Goal: Task Accomplishment & Management: Use online tool/utility

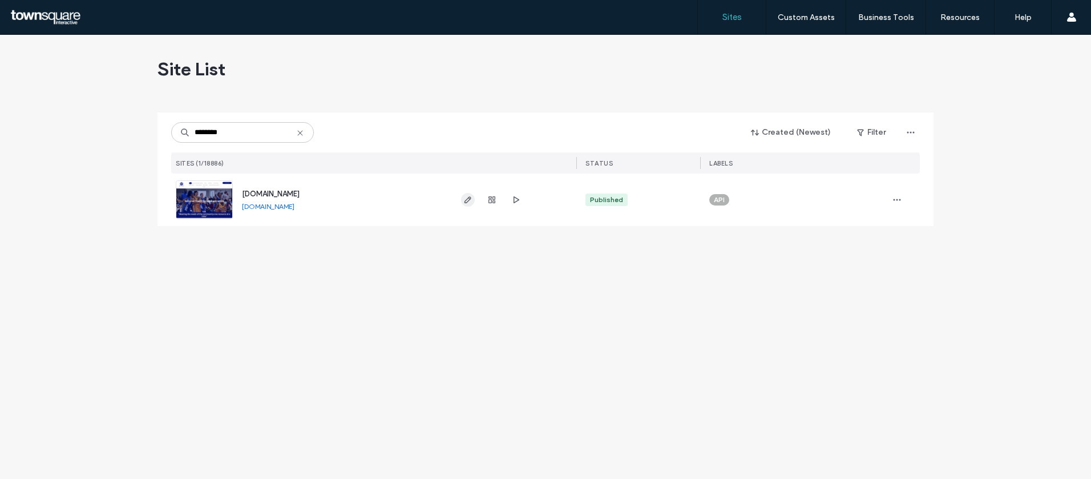
type input "********"
click at [468, 205] on span "button" at bounding box center [468, 200] width 14 height 14
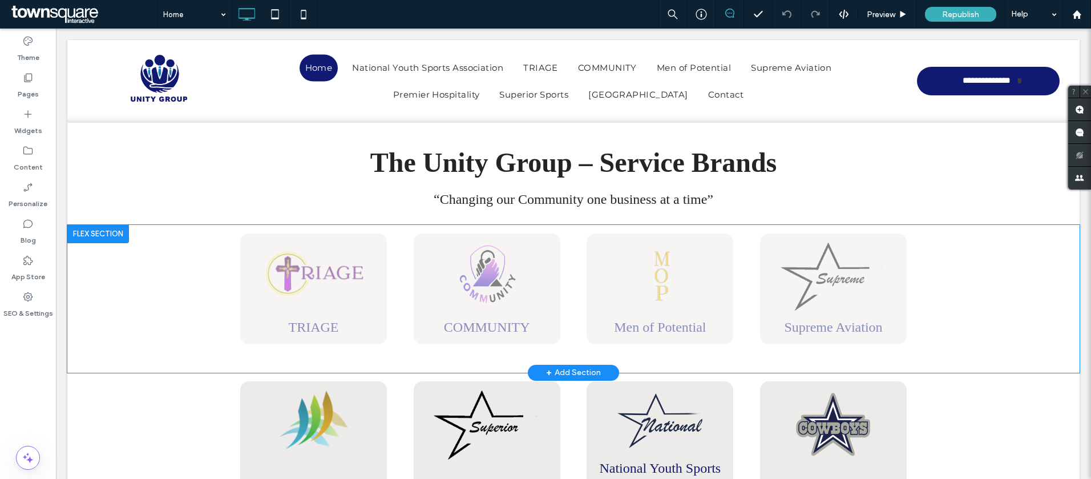
scroll to position [466, 0]
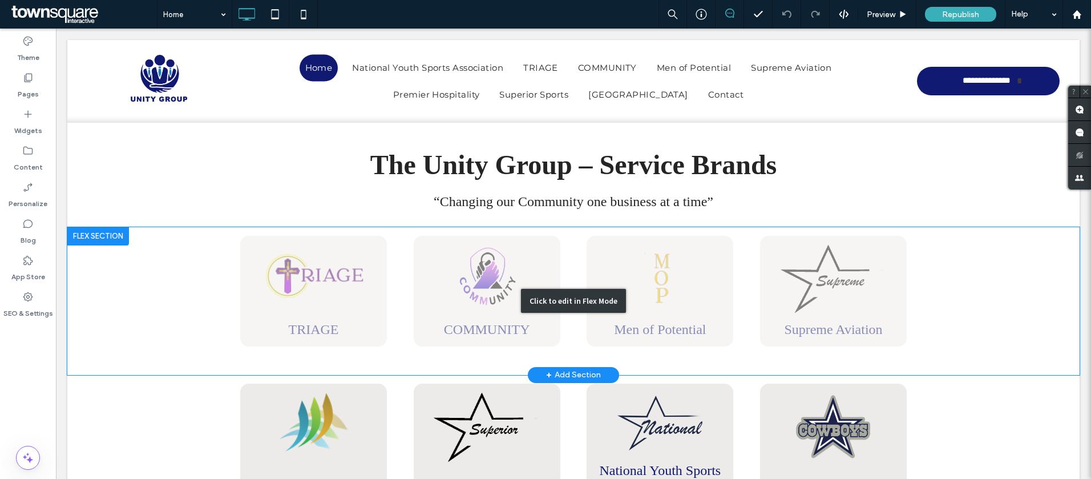
click at [984, 277] on div "Click to edit in Flex Mode" at bounding box center [573, 301] width 1013 height 148
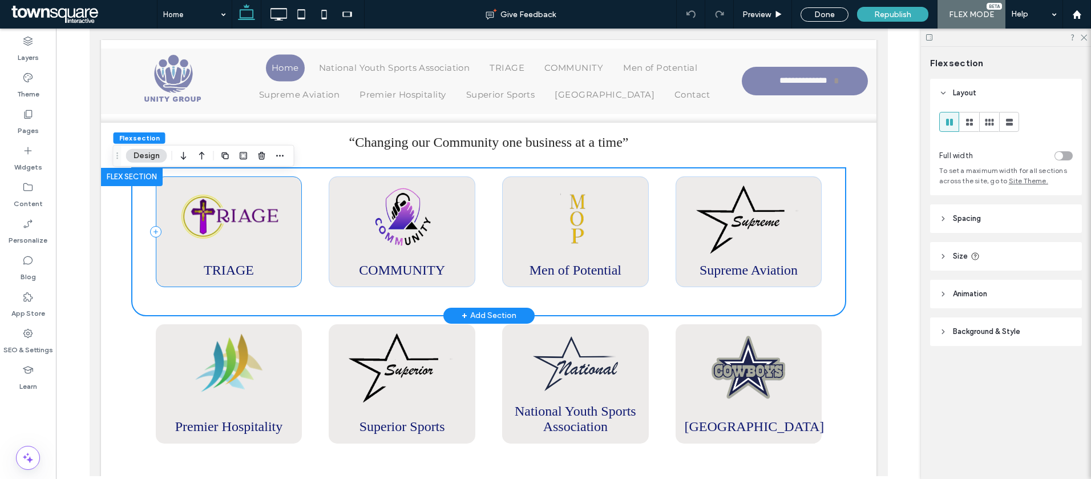
click at [295, 256] on div "TRIAGE" at bounding box center [228, 231] width 147 height 111
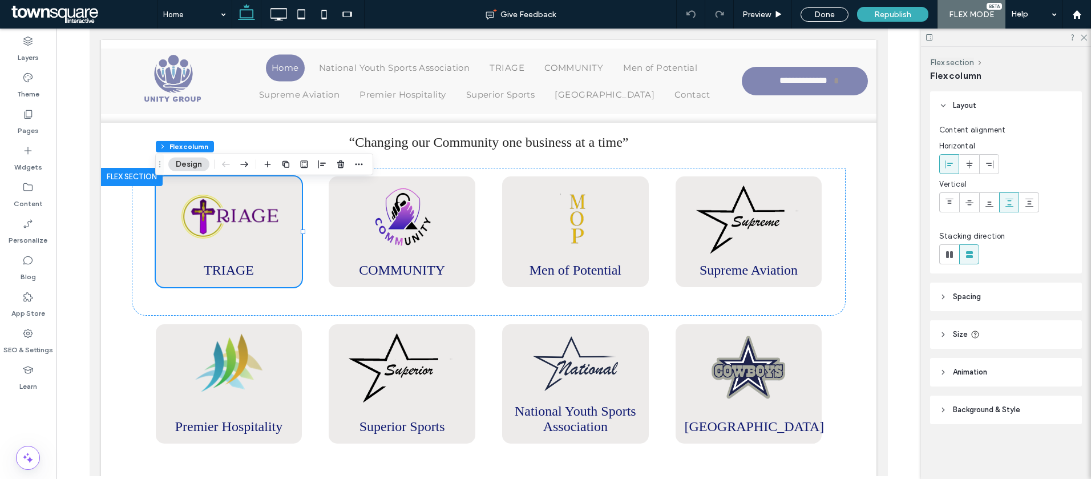
click at [976, 415] on span "Background & Style" at bounding box center [986, 409] width 67 height 11
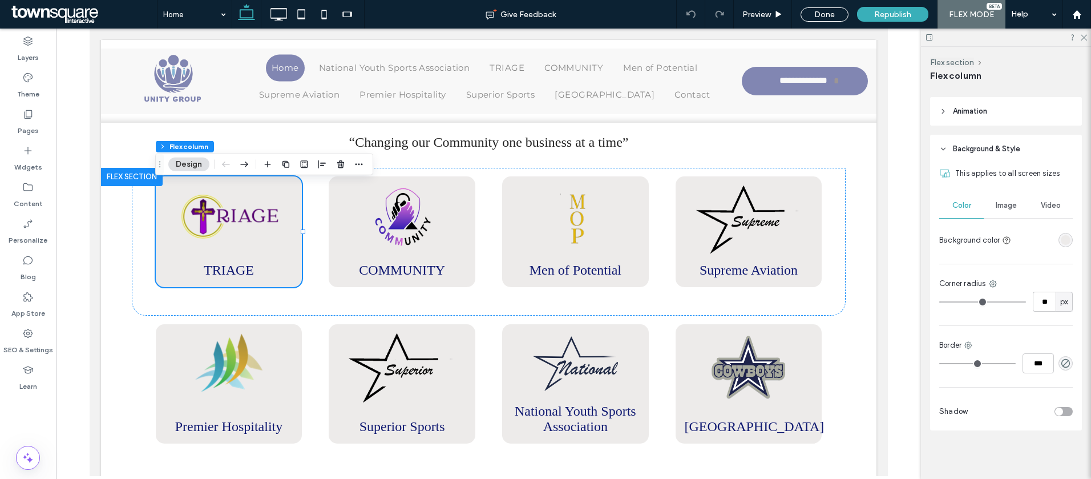
scroll to position [263, 0]
click at [360, 167] on icon "button" at bounding box center [358, 164] width 9 height 9
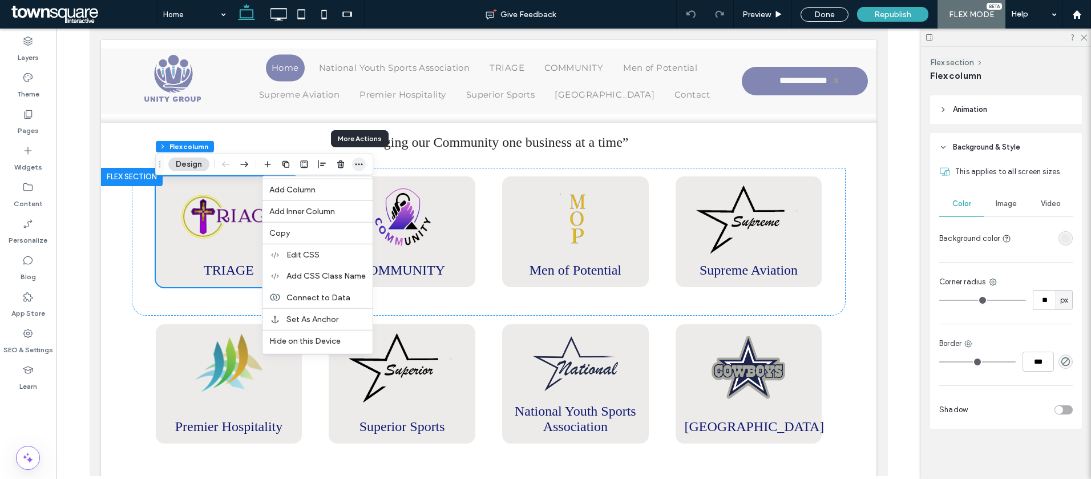
click at [360, 167] on icon "button" at bounding box center [358, 164] width 9 height 9
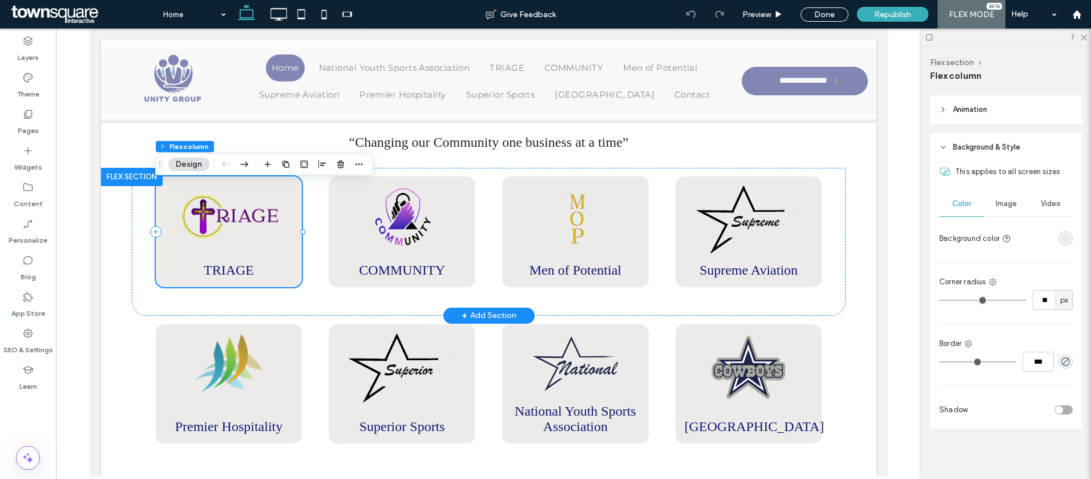
click at [164, 228] on div "TRIAGE" at bounding box center [228, 231] width 147 height 111
click at [198, 228] on img at bounding box center [228, 217] width 109 height 62
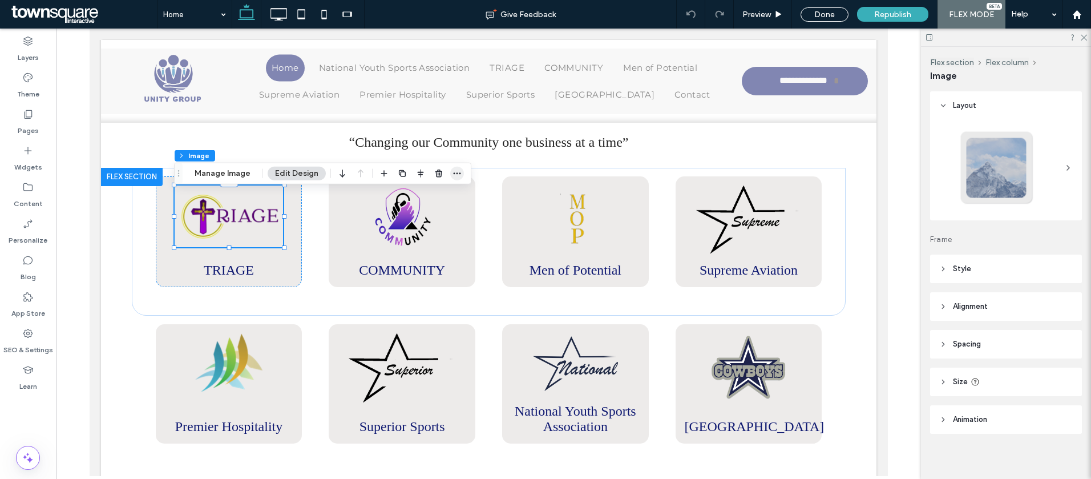
click at [456, 179] on span "button" at bounding box center [457, 174] width 14 height 14
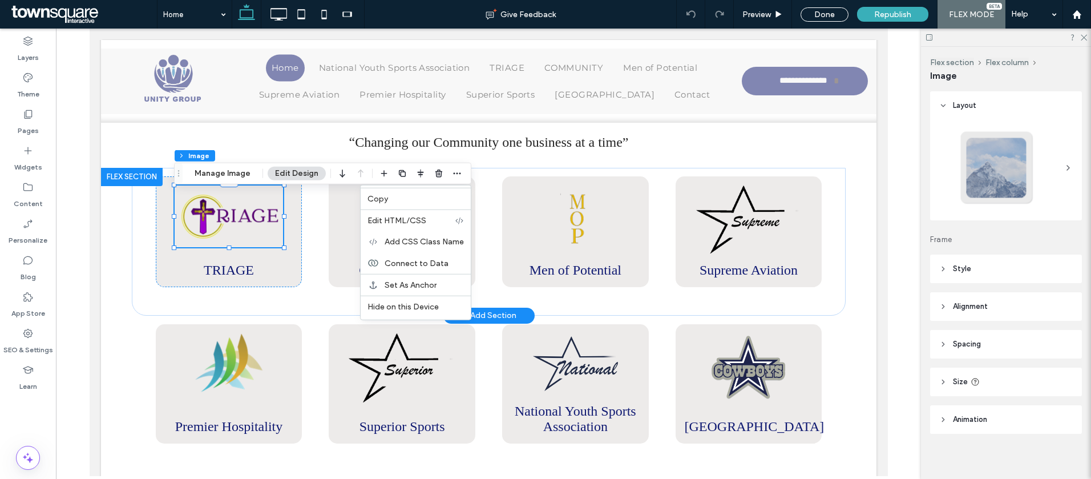
click at [855, 244] on div "TRIAGE COMMUNITY Men of Potential Supreme Aviation Section Click to edit in Fle…" at bounding box center [488, 242] width 776 height 148
click at [562, 273] on link "Men of Potential" at bounding box center [575, 270] width 92 height 15
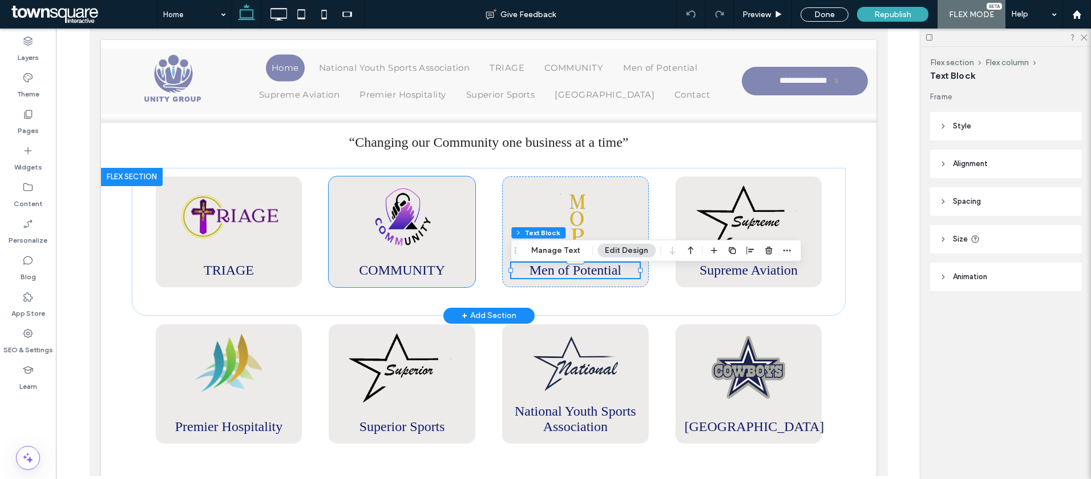
click at [439, 277] on link "COMMUNITY" at bounding box center [401, 270] width 86 height 15
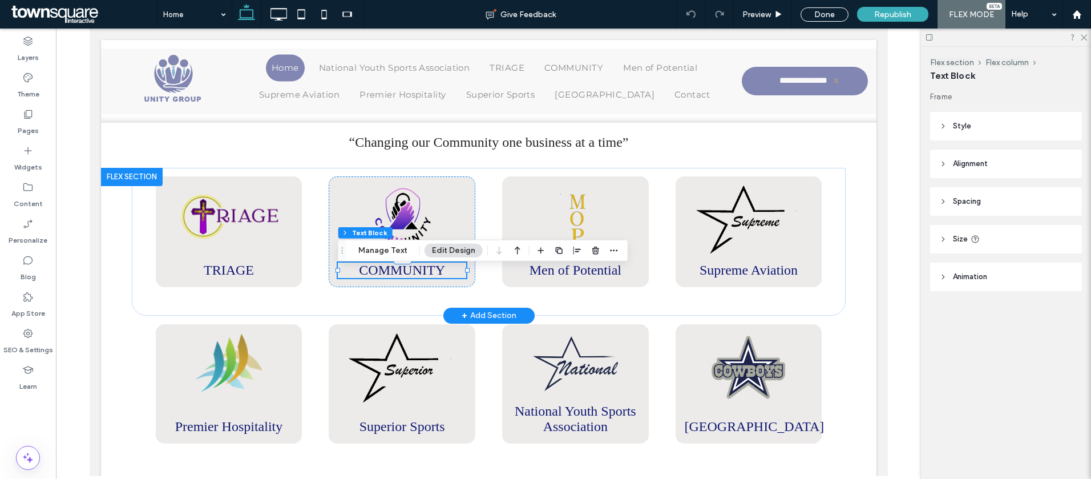
click at [439, 277] on link "COMMUNITY" at bounding box center [401, 270] width 86 height 15
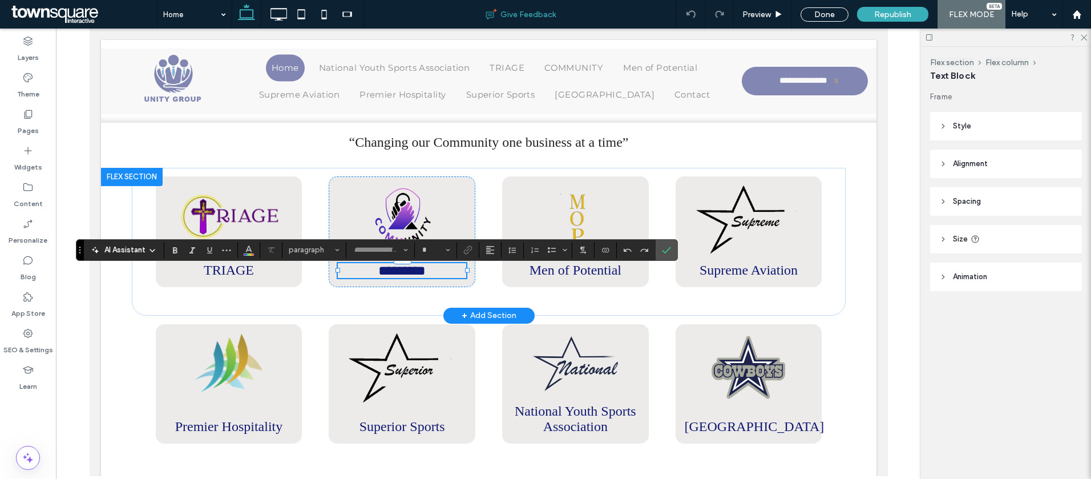
type input "*******"
type input "**"
click at [610, 274] on link "Men of Potential" at bounding box center [575, 270] width 92 height 15
click at [610, 274] on div "Men of Potential" at bounding box center [575, 270] width 128 height 15
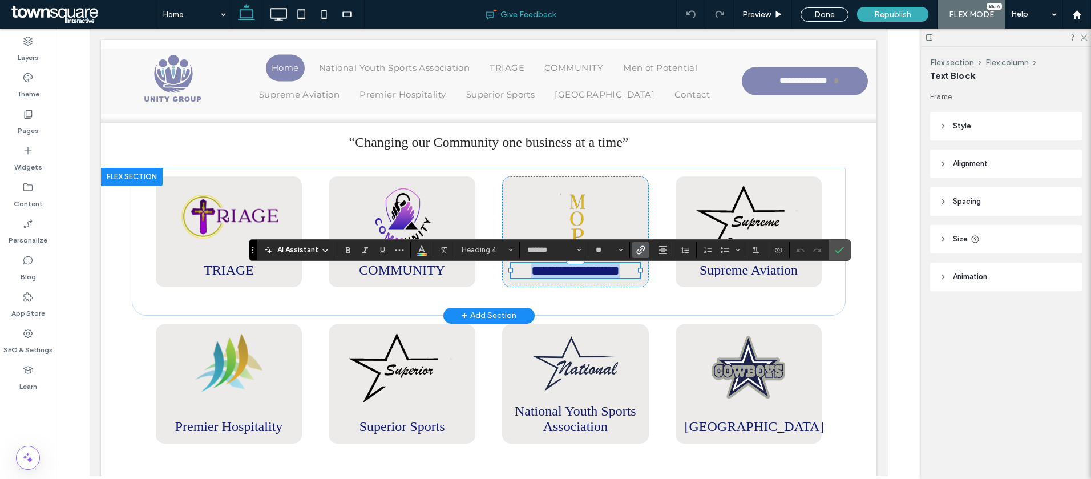
copy h4 "**********"
click at [743, 266] on div "Supreme Aviation" at bounding box center [748, 231] width 147 height 111
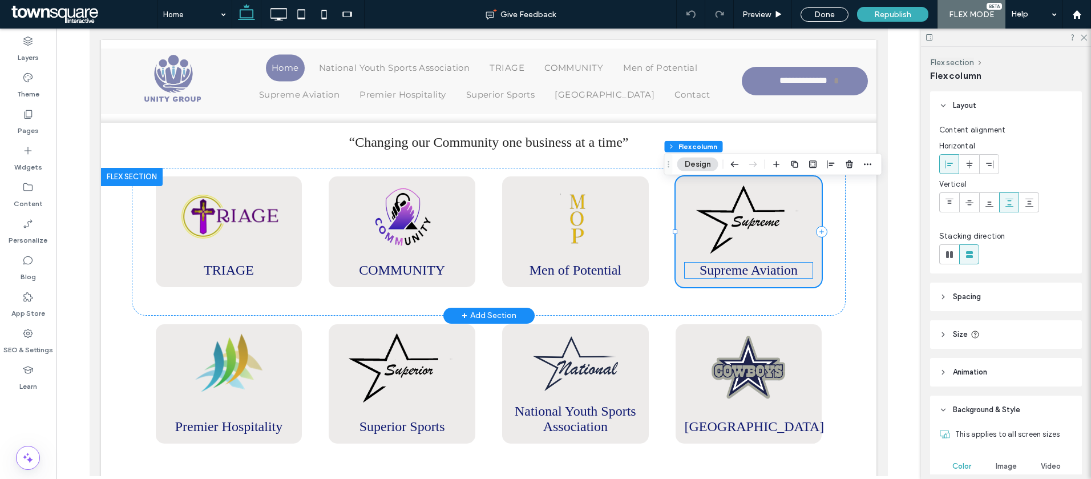
click at [732, 277] on link "Supreme Aviation" at bounding box center [748, 270] width 98 height 15
click at [732, 278] on div "Supreme Aviation" at bounding box center [748, 270] width 128 height 15
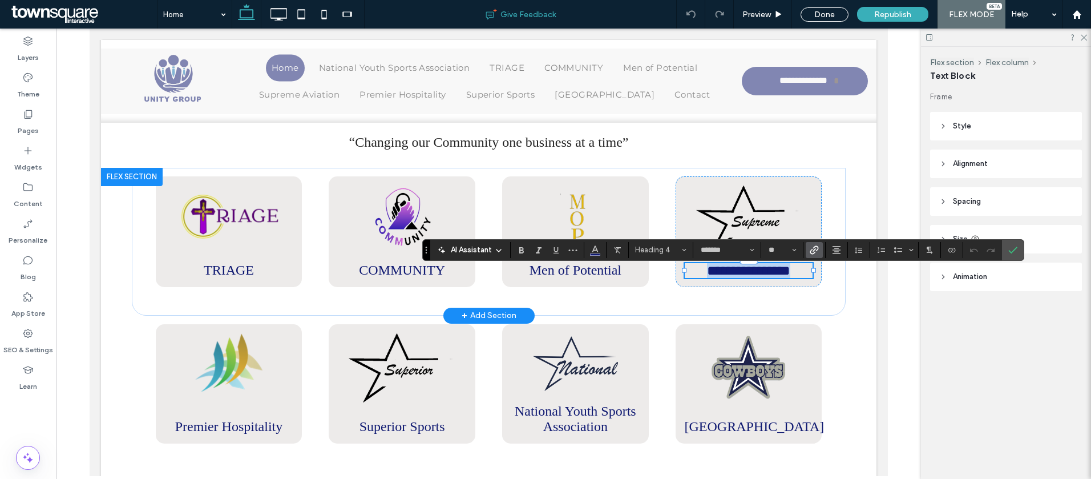
copy link "**********"
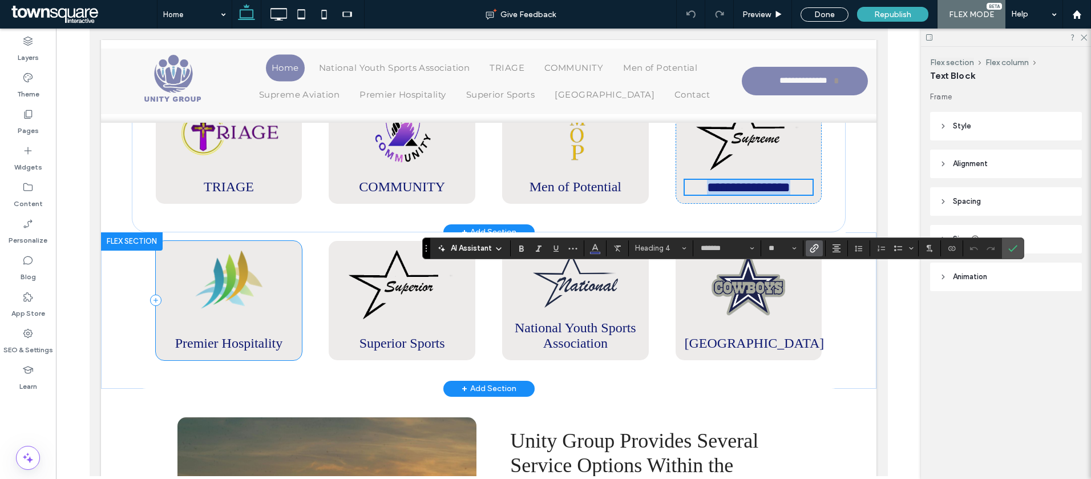
scroll to position [563, 0]
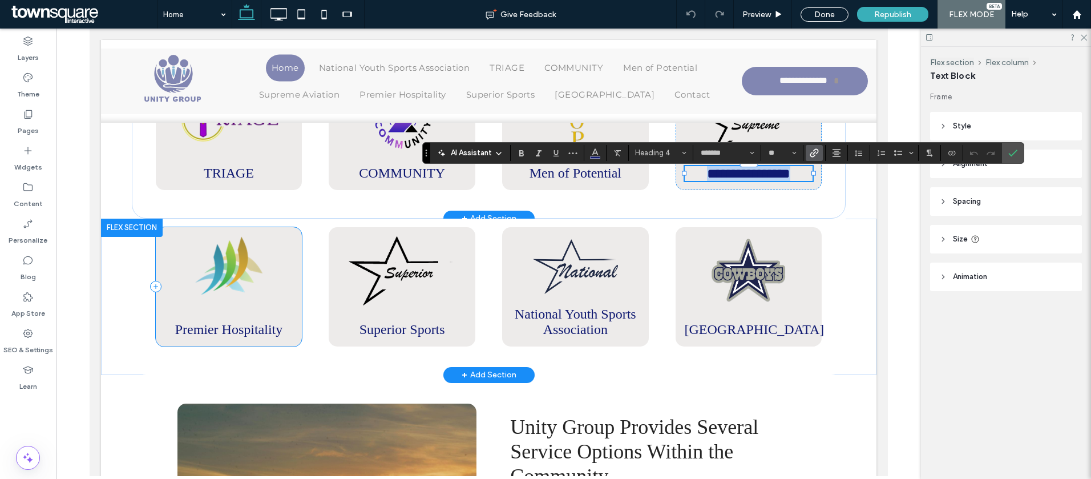
click at [245, 337] on link "Premier Hospitality" at bounding box center [229, 329] width 108 height 15
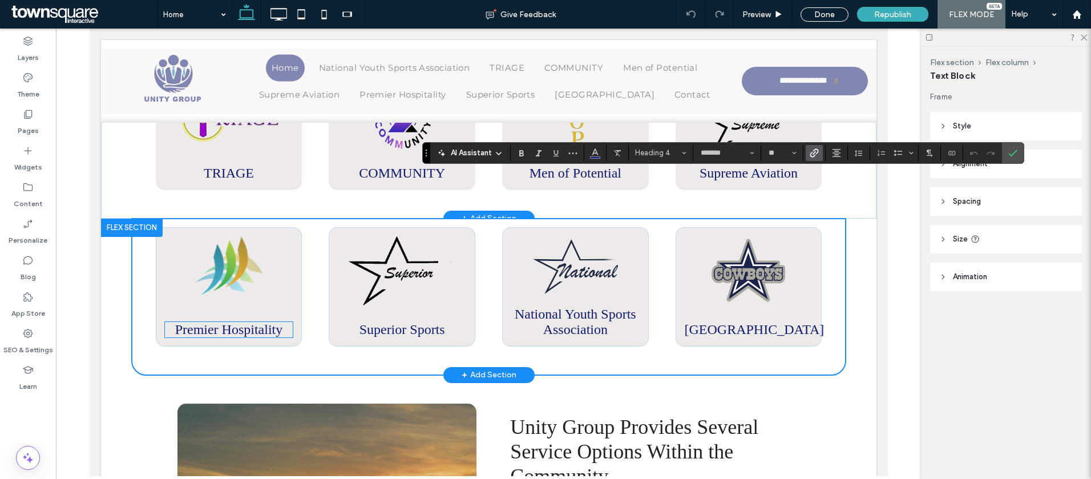
click at [245, 337] on link "Premier Hospitality" at bounding box center [229, 329] width 108 height 15
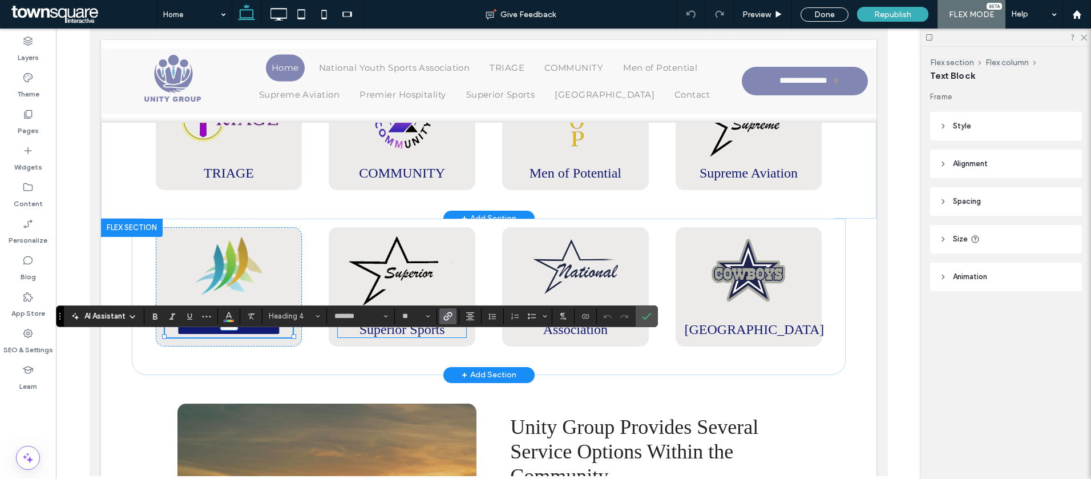
click at [378, 337] on link "Superior Sports" at bounding box center [402, 329] width 86 height 15
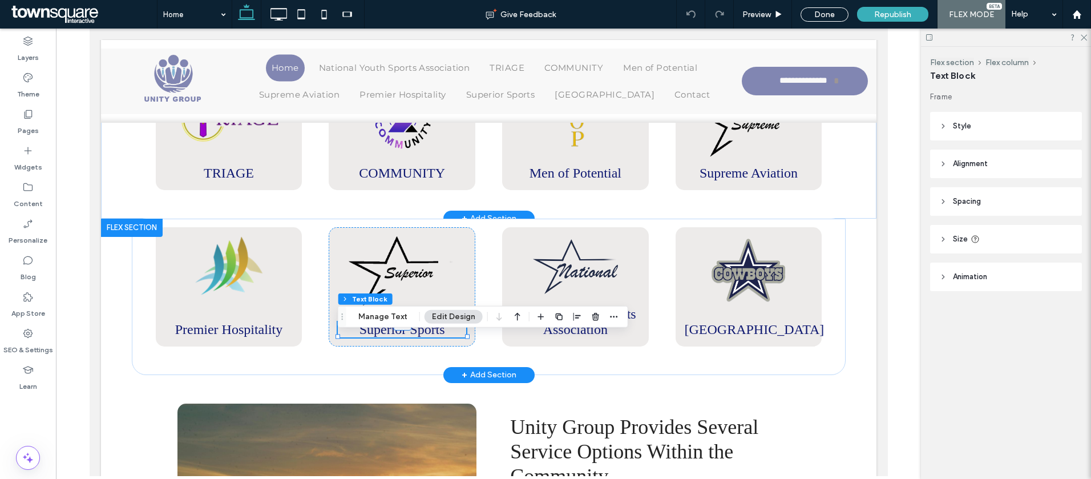
click at [378, 337] on link "Superior Sports" at bounding box center [402, 329] width 86 height 15
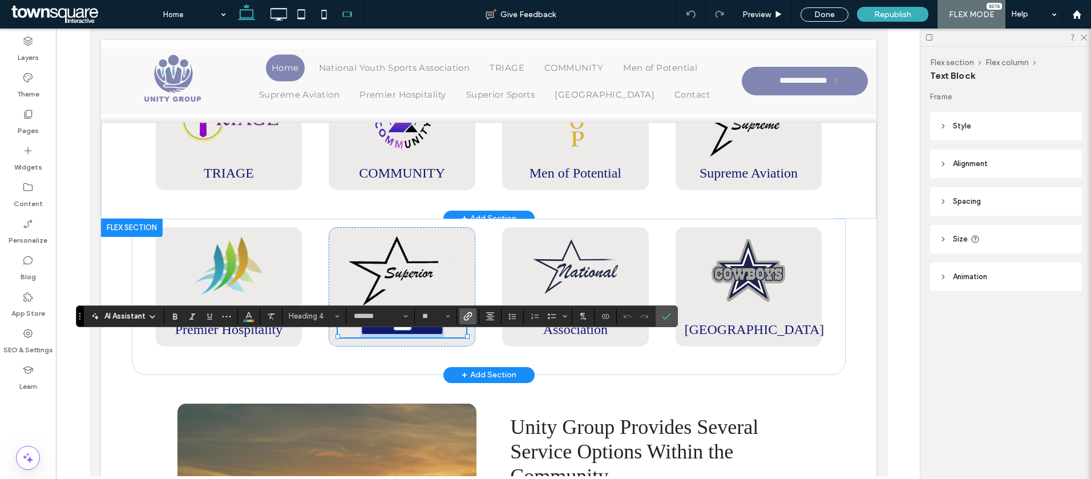
copy h4 "**********"
click at [558, 337] on link "National Youth Sports Association" at bounding box center [575, 322] width 122 height 30
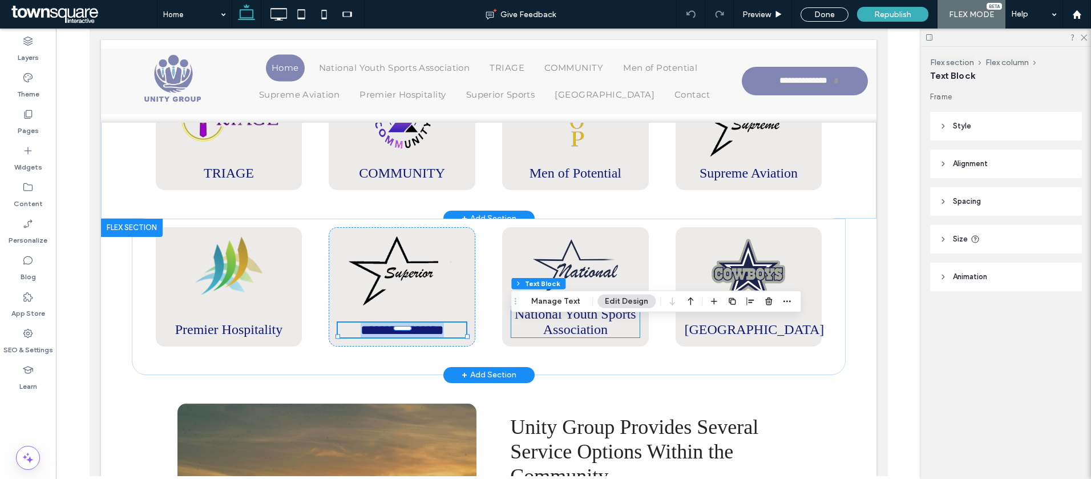
click at [558, 337] on link "National Youth Sports Association" at bounding box center [575, 322] width 122 height 30
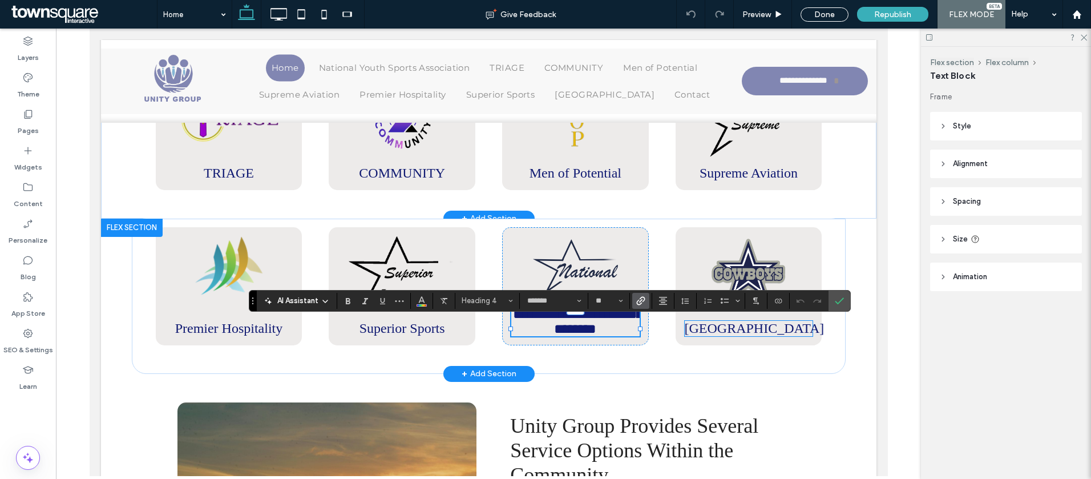
click at [733, 331] on link "[GEOGRAPHIC_DATA]" at bounding box center [754, 328] width 140 height 15
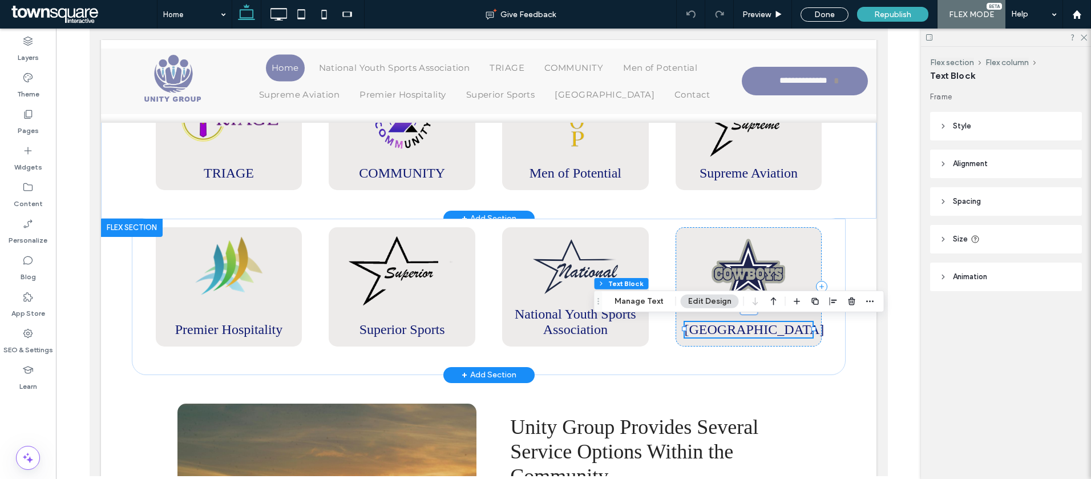
click at [733, 331] on link "[GEOGRAPHIC_DATA]" at bounding box center [754, 329] width 140 height 15
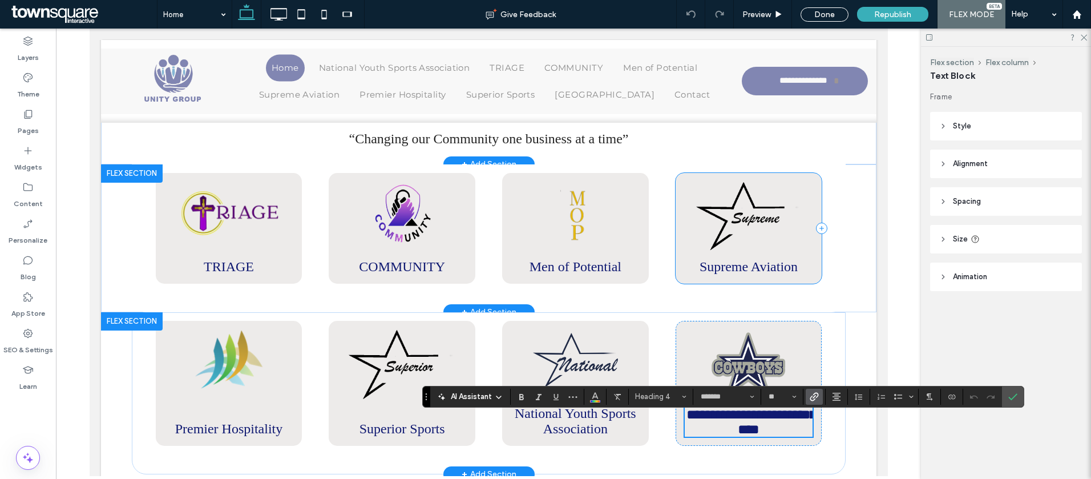
scroll to position [466, 0]
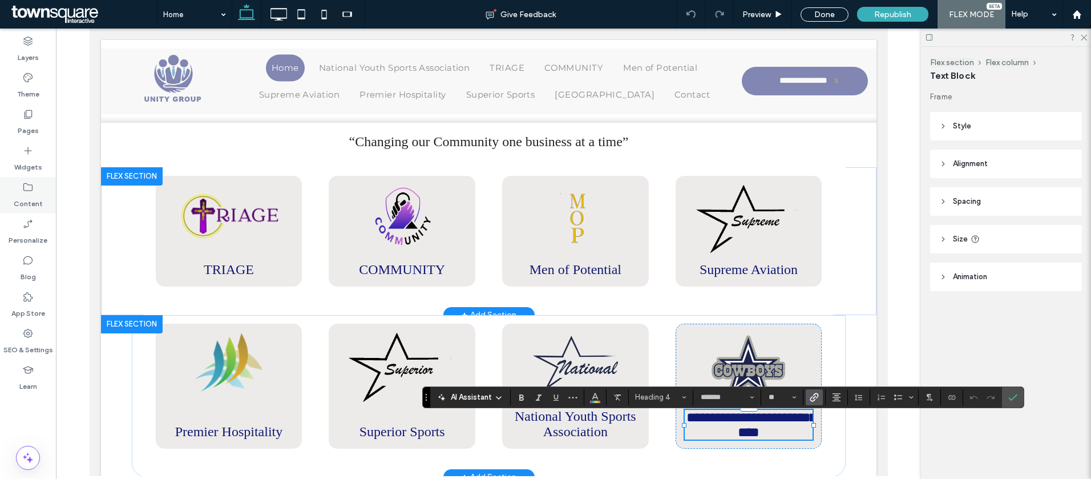
click at [18, 199] on label "Content" at bounding box center [28, 201] width 29 height 16
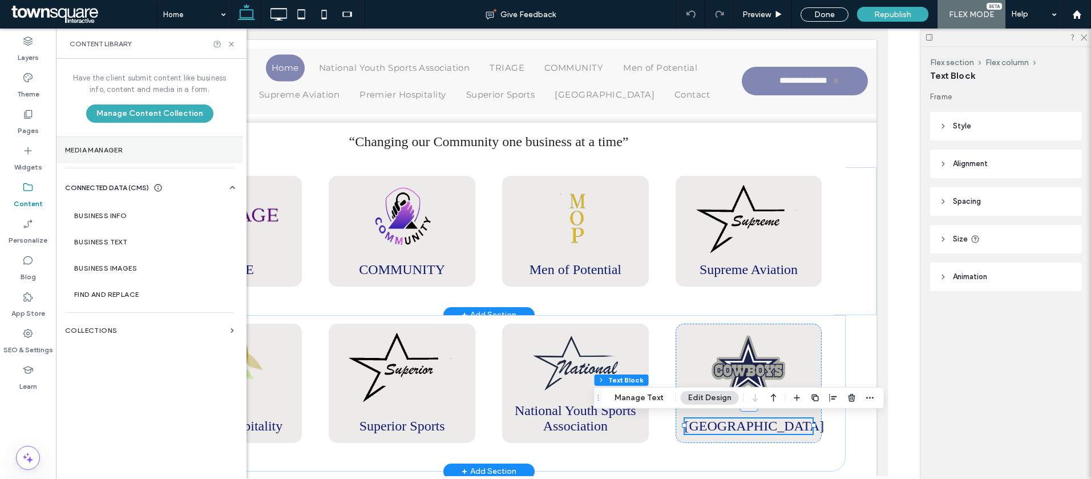
click at [116, 158] on section "Media Manager" at bounding box center [149, 150] width 187 height 26
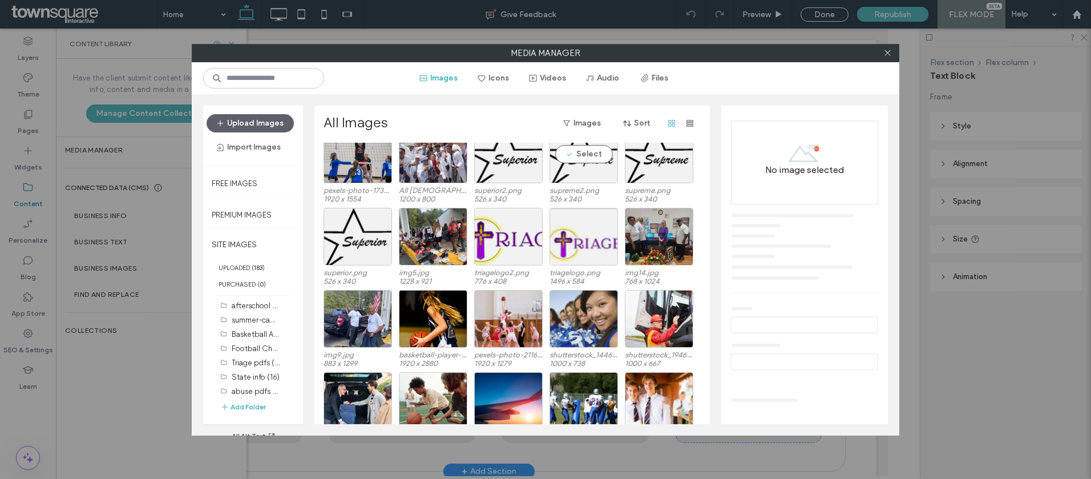
scroll to position [449, 0]
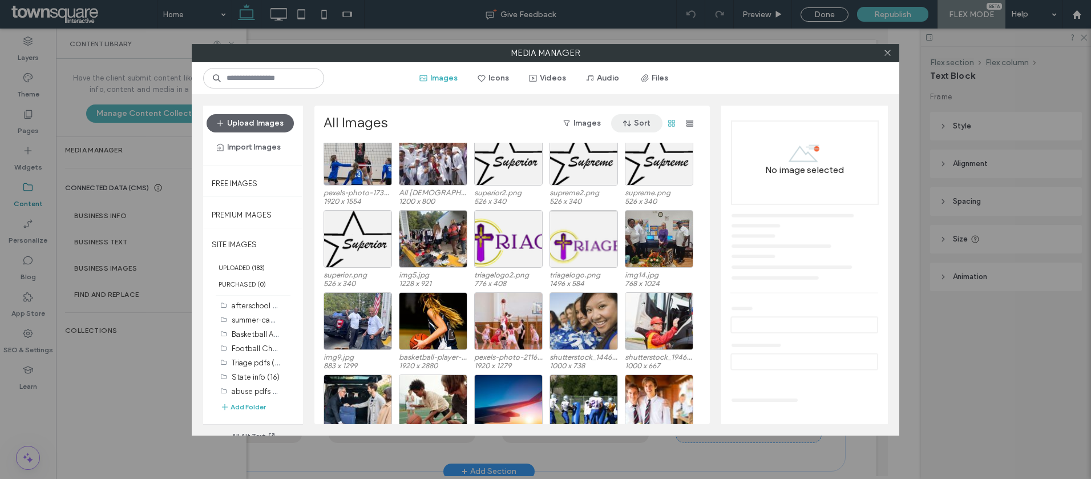
click at [624, 128] on span "button" at bounding box center [628, 123] width 11 height 17
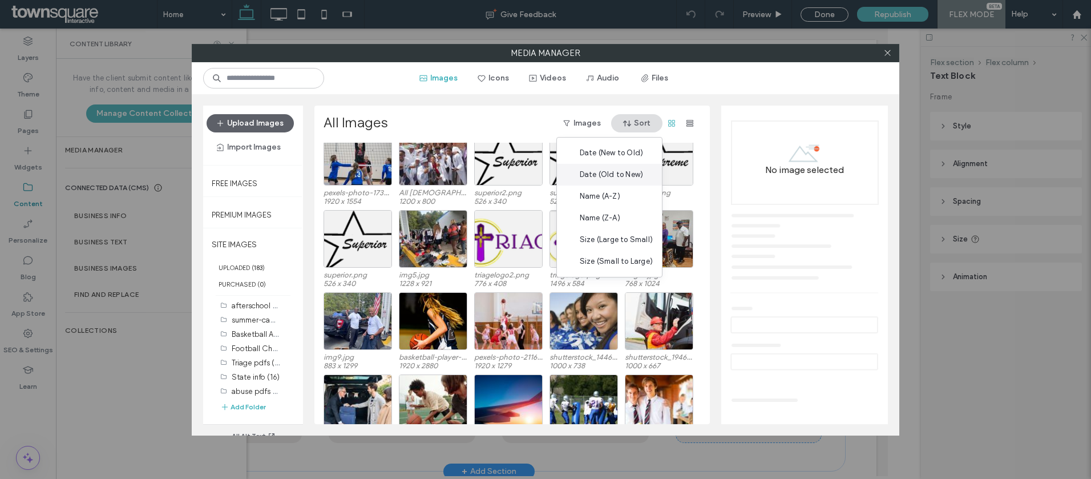
click at [606, 174] on span "Date (Old to New)" at bounding box center [611, 174] width 63 height 11
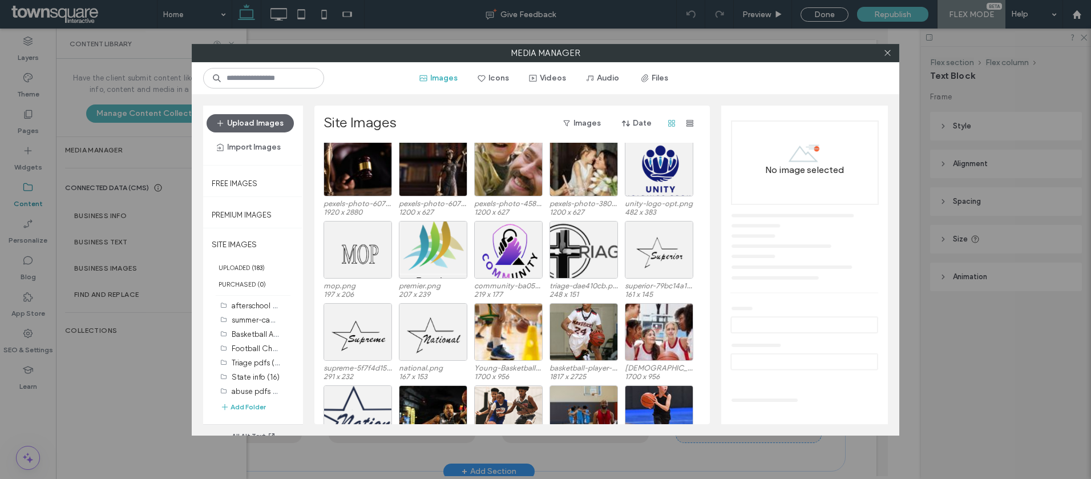
scroll to position [489, 0]
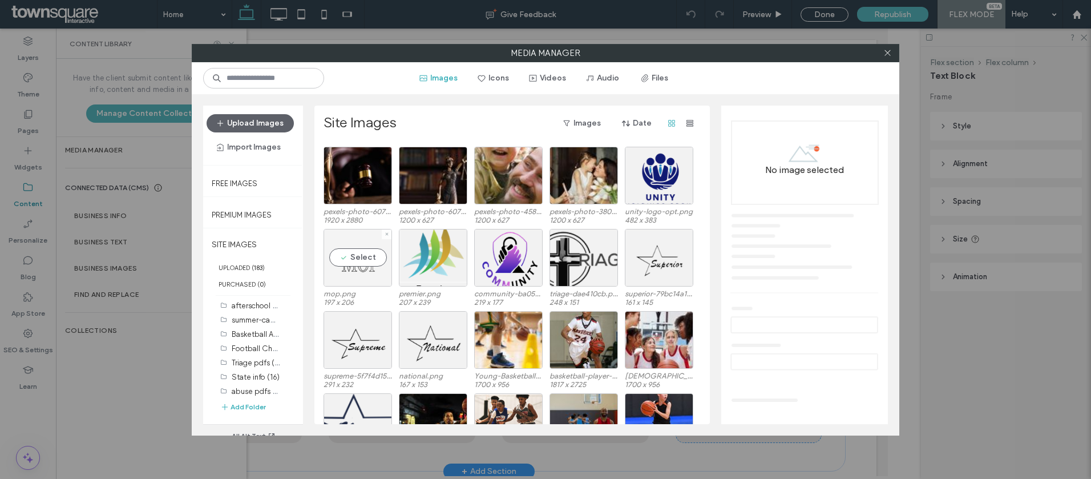
click at [344, 261] on div "Select" at bounding box center [358, 258] width 68 height 58
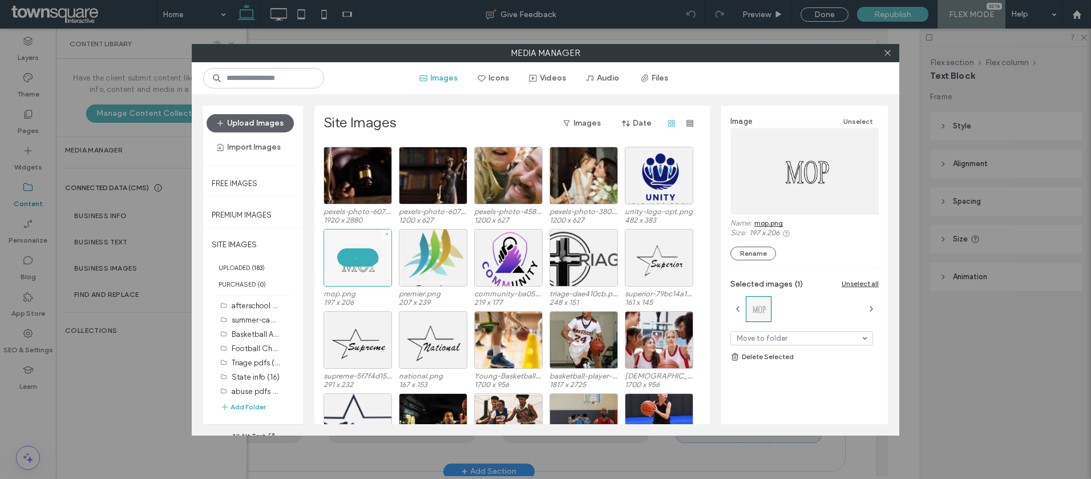
click at [343, 260] on div at bounding box center [358, 258] width 68 height 58
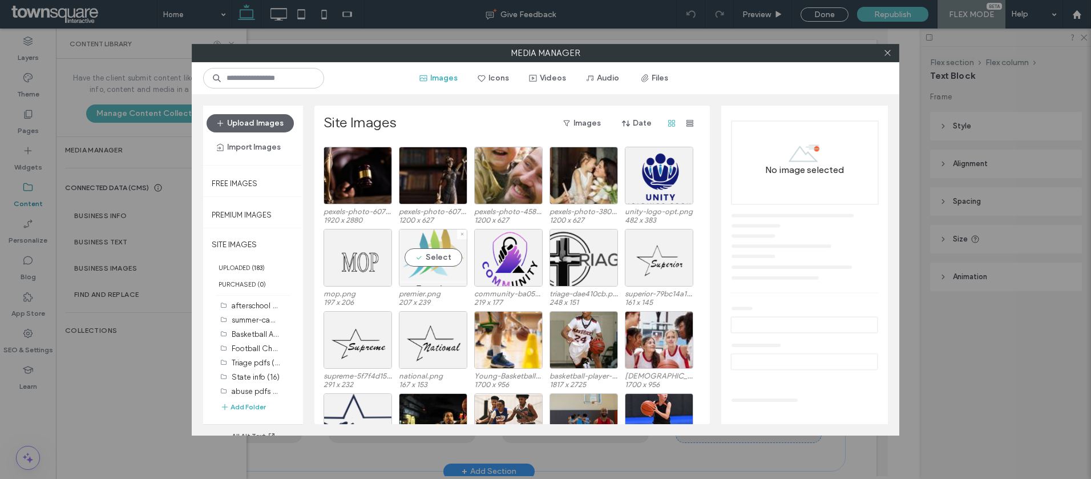
drag, startPoint x: 433, startPoint y: 248, endPoint x: 446, endPoint y: 251, distance: 12.8
click at [433, 249] on div "Select" at bounding box center [433, 258] width 68 height 58
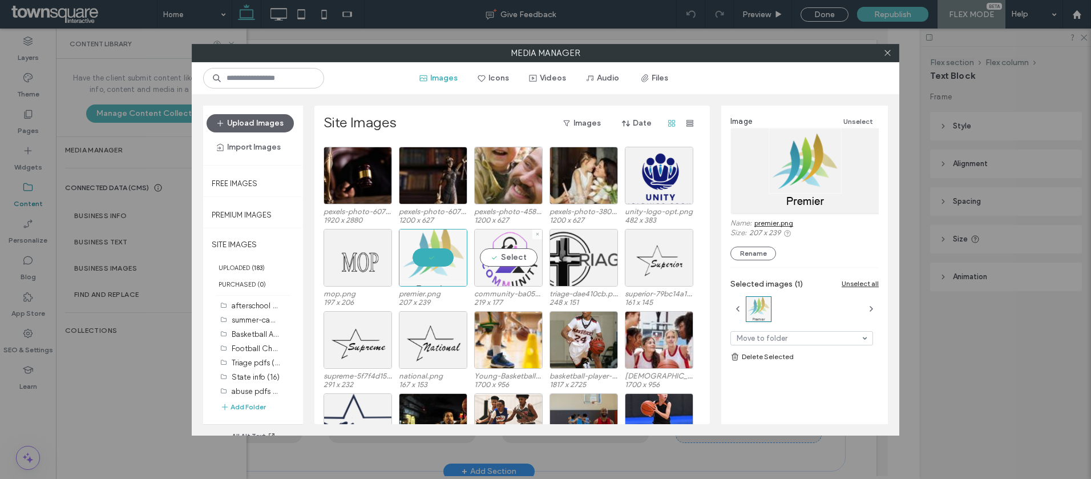
click at [509, 260] on div "Select" at bounding box center [508, 258] width 68 height 58
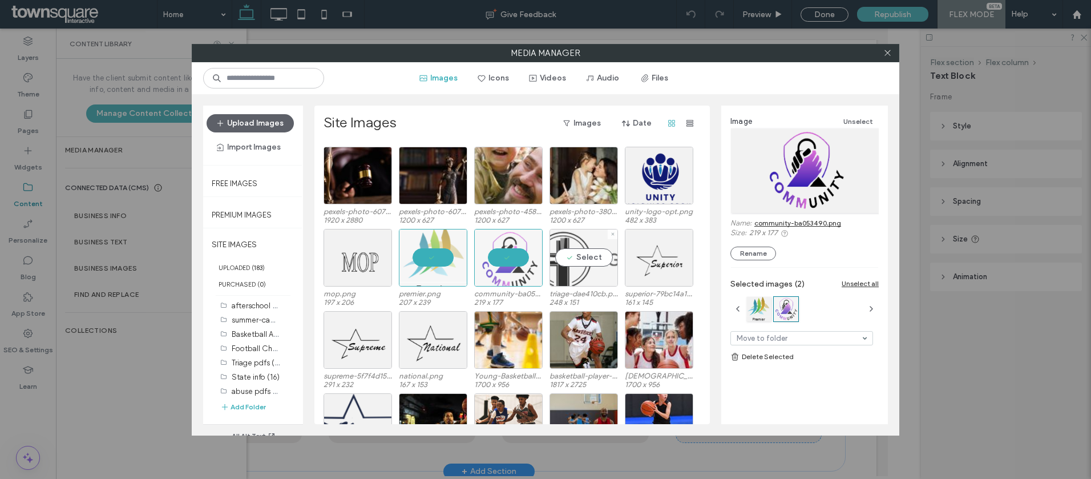
click at [583, 265] on div "Select" at bounding box center [584, 258] width 68 height 58
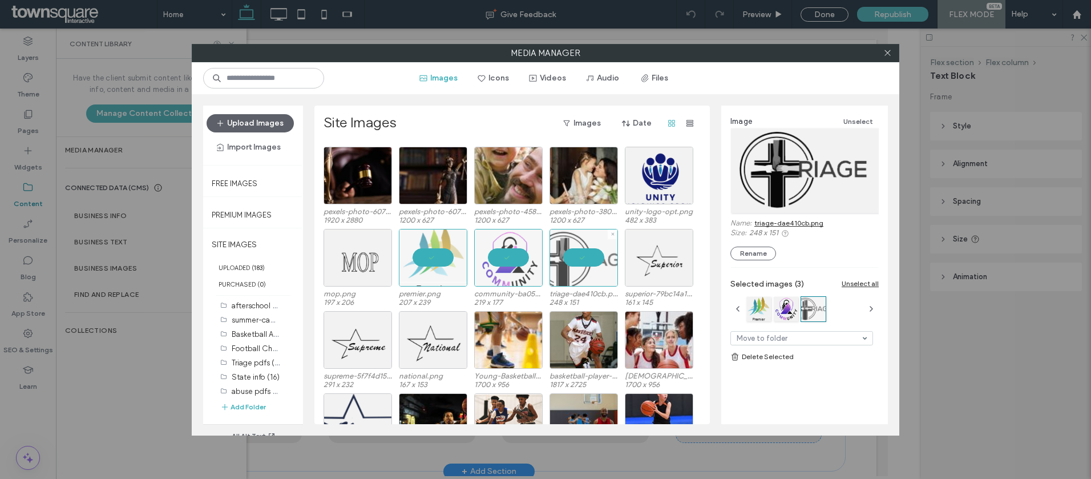
click at [591, 263] on div at bounding box center [584, 258] width 68 height 58
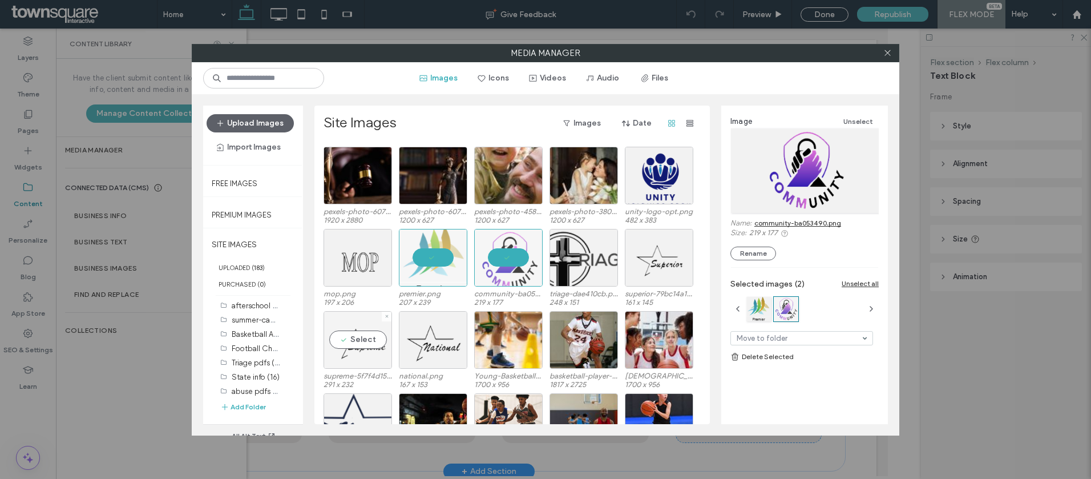
click at [345, 335] on div "Select" at bounding box center [358, 340] width 68 height 58
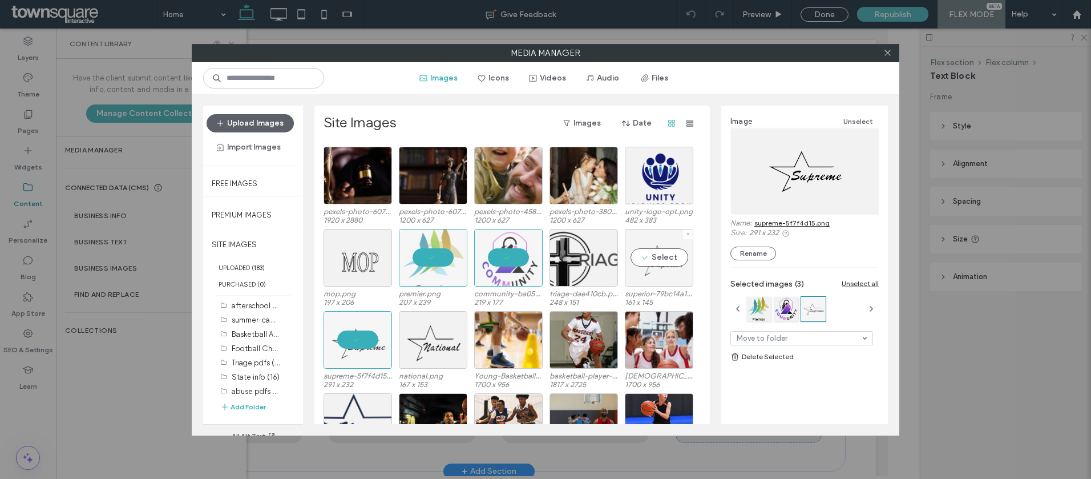
click at [679, 253] on div "Select" at bounding box center [659, 258] width 68 height 58
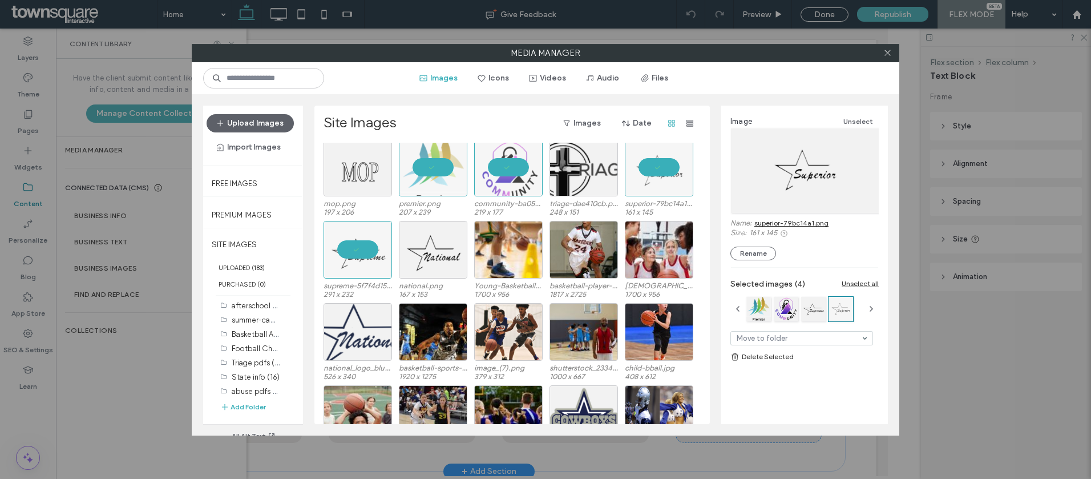
scroll to position [586, 0]
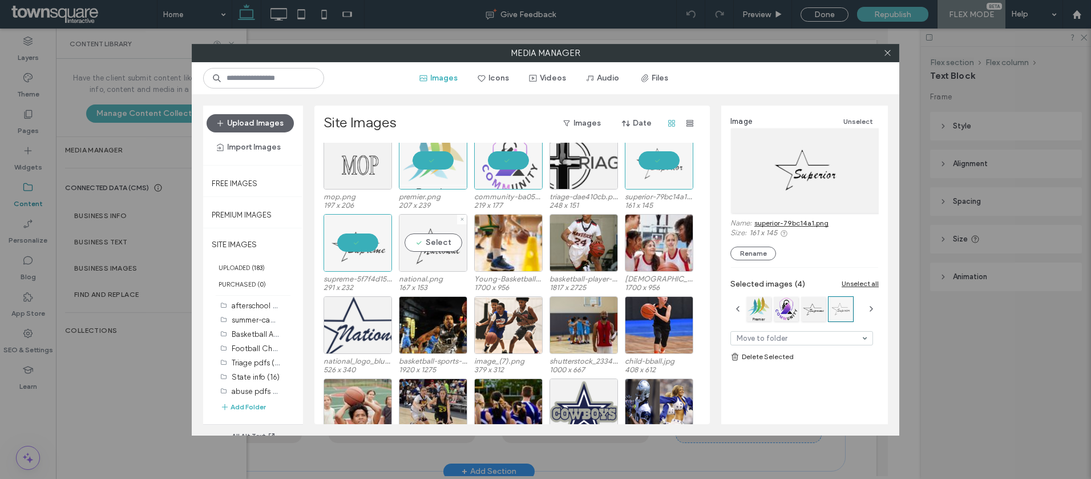
click at [436, 245] on div "Select" at bounding box center [433, 243] width 68 height 58
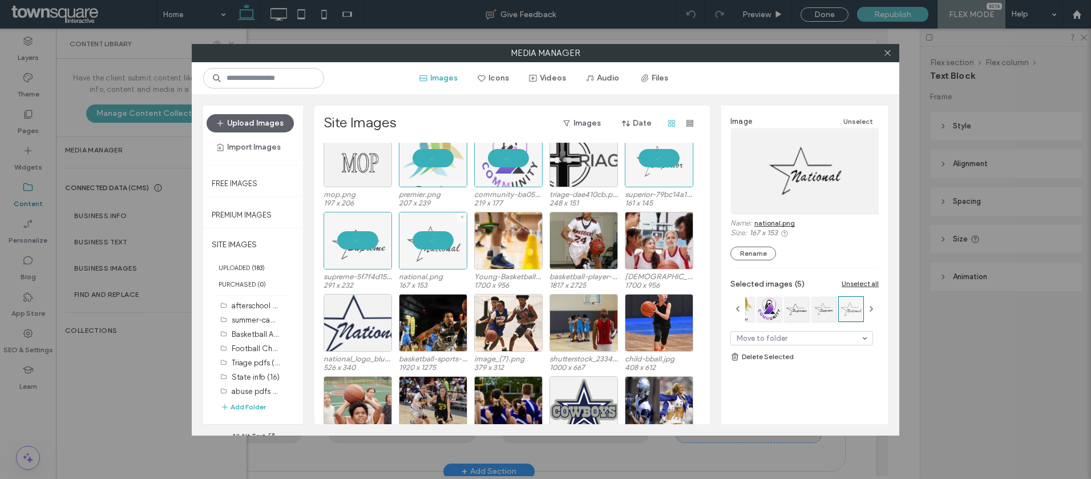
click at [412, 248] on div at bounding box center [433, 241] width 68 height 58
click at [353, 331] on div at bounding box center [358, 323] width 68 height 58
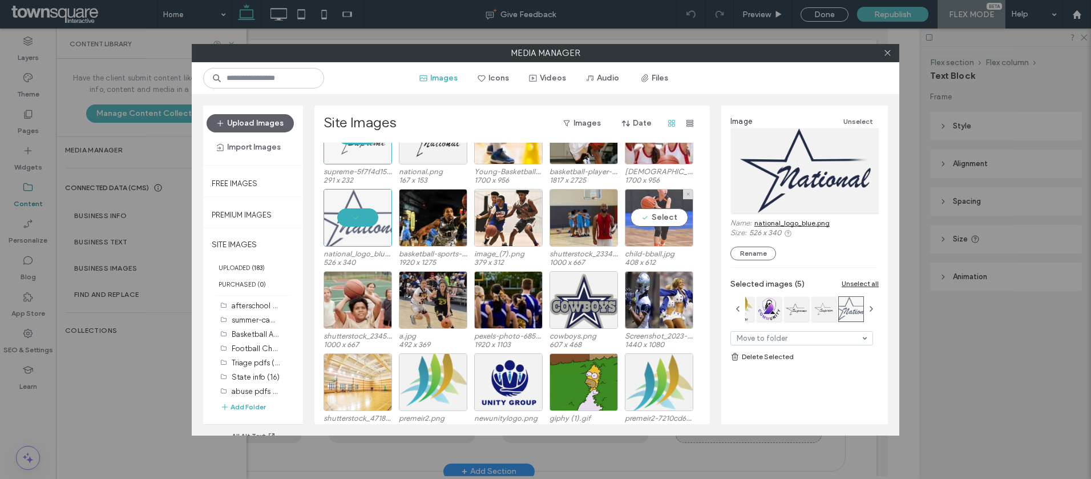
scroll to position [802, 0]
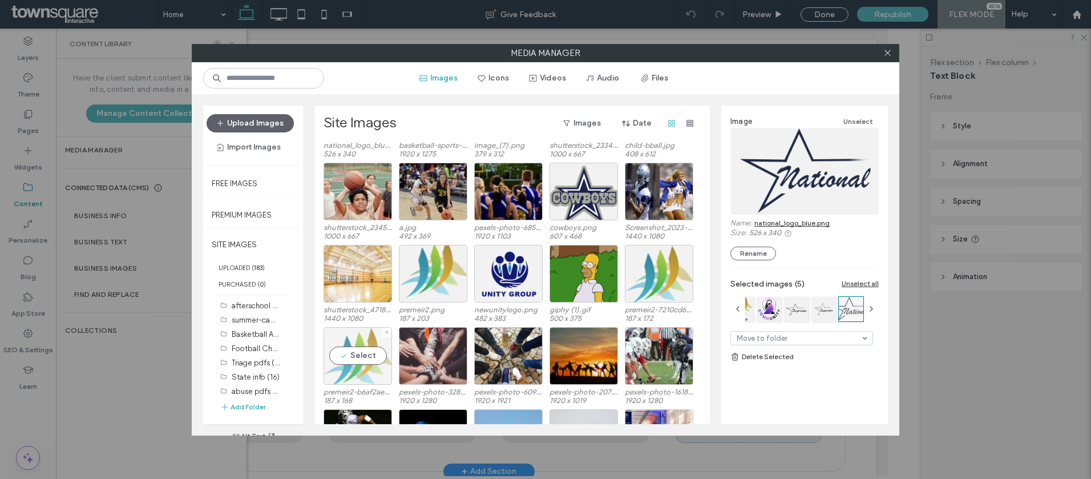
click at [373, 364] on div "Select" at bounding box center [358, 356] width 68 height 58
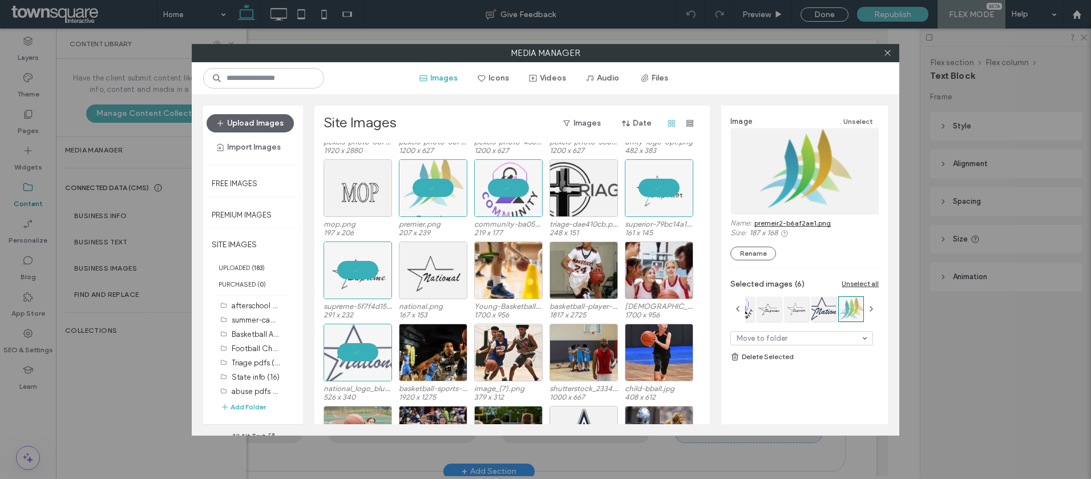
scroll to position [527, 0]
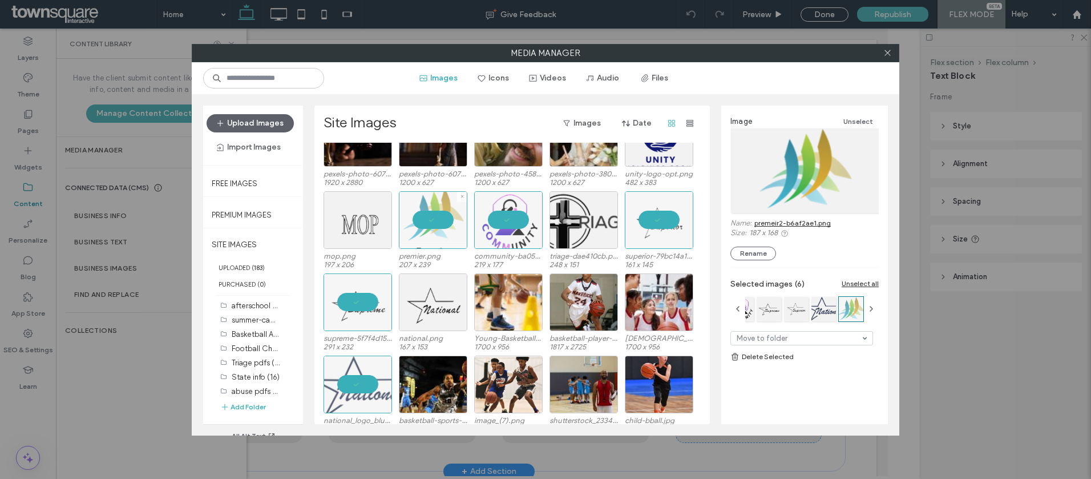
click at [422, 221] on div at bounding box center [433, 220] width 68 height 58
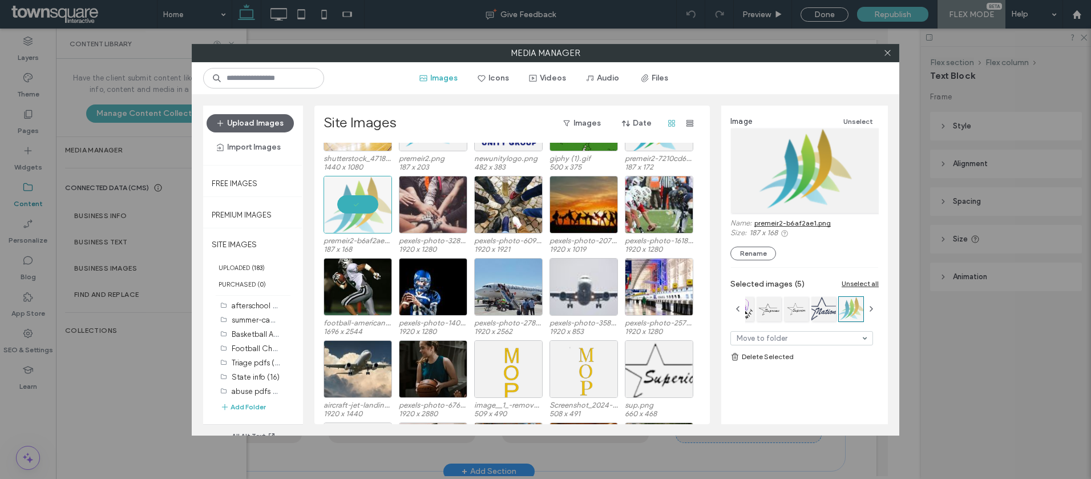
scroll to position [1081, 0]
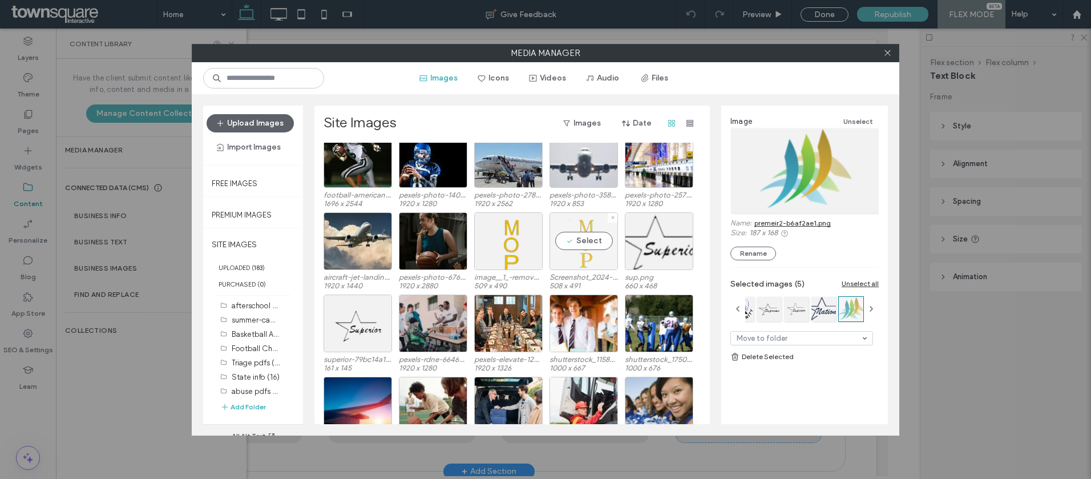
click at [579, 251] on div "Select" at bounding box center [584, 241] width 68 height 58
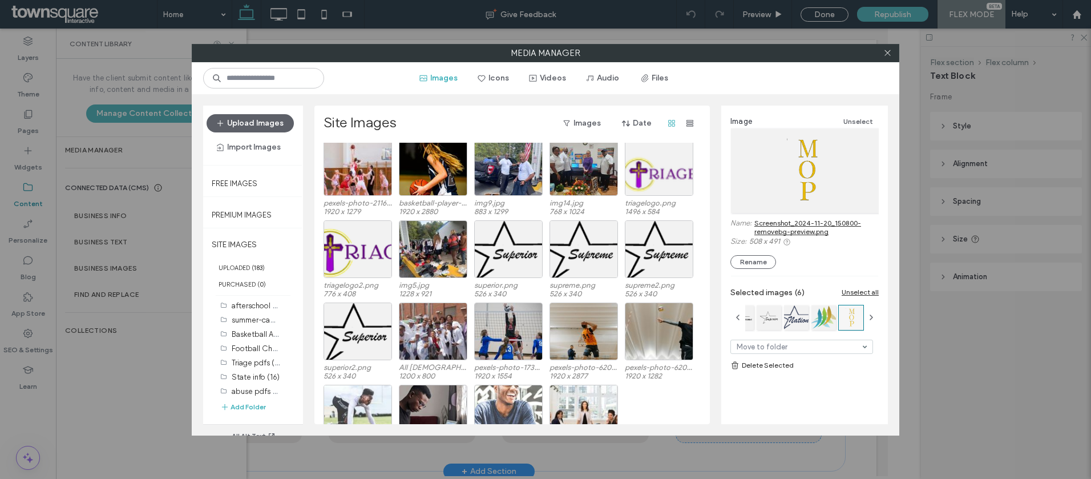
scroll to position [1445, 0]
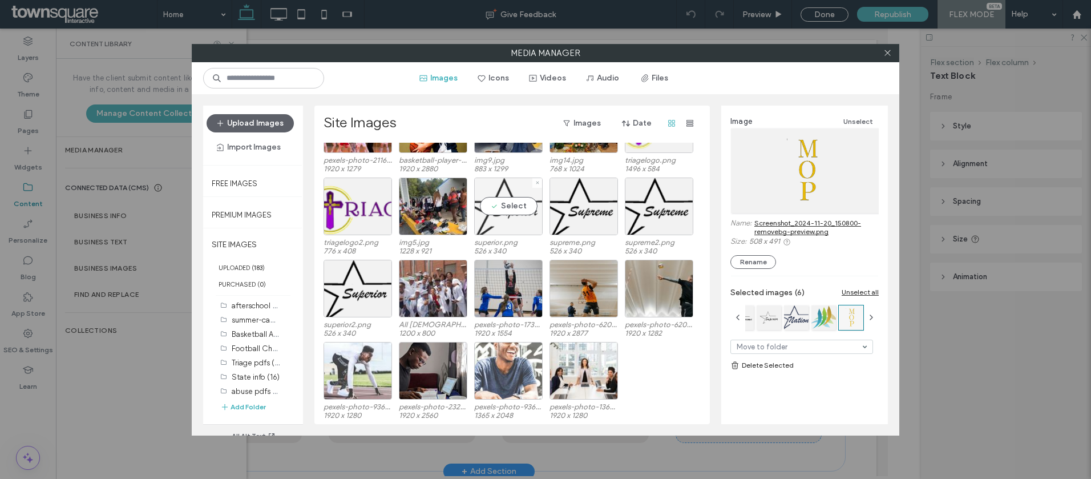
click at [522, 212] on div "Select" at bounding box center [508, 207] width 68 height 58
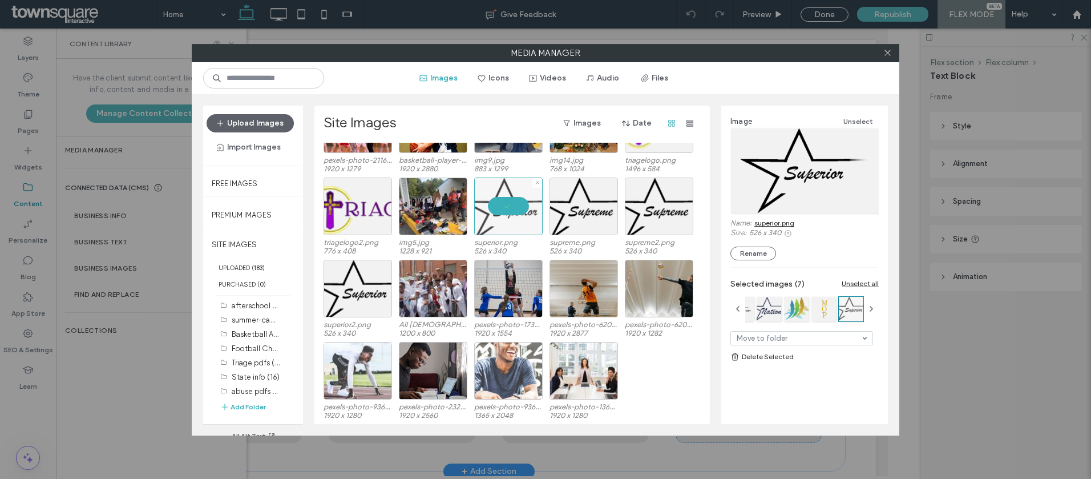
click at [487, 207] on div at bounding box center [508, 207] width 68 height 58
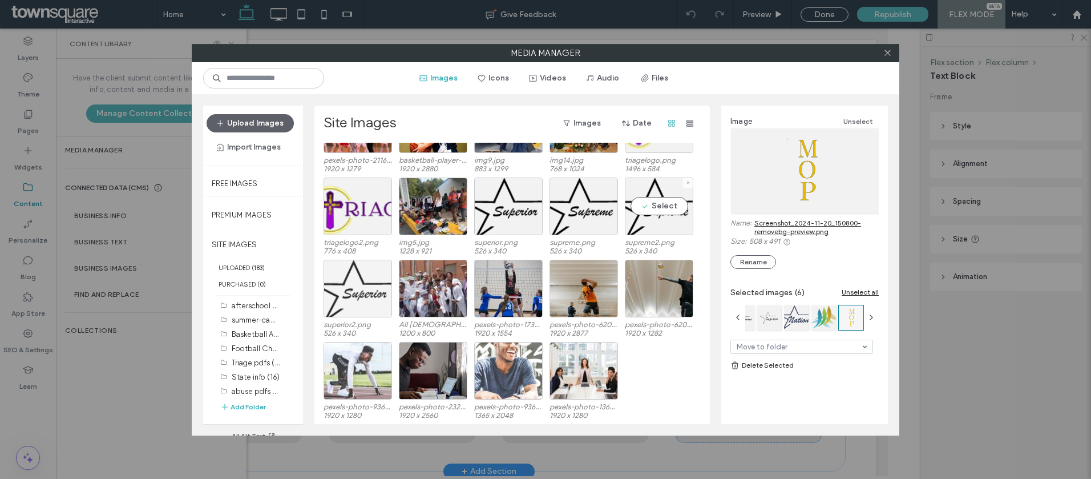
drag, startPoint x: 658, startPoint y: 223, endPoint x: 364, endPoint y: 316, distance: 308.3
click at [658, 223] on div "Select" at bounding box center [659, 207] width 68 height 58
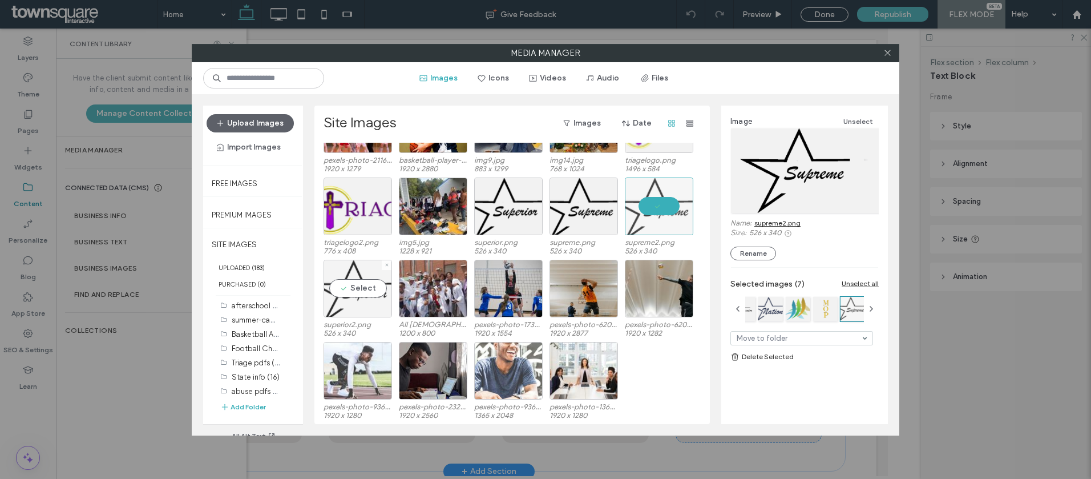
click at [354, 305] on div "Select" at bounding box center [358, 289] width 68 height 58
click at [363, 202] on div at bounding box center [358, 207] width 68 height 58
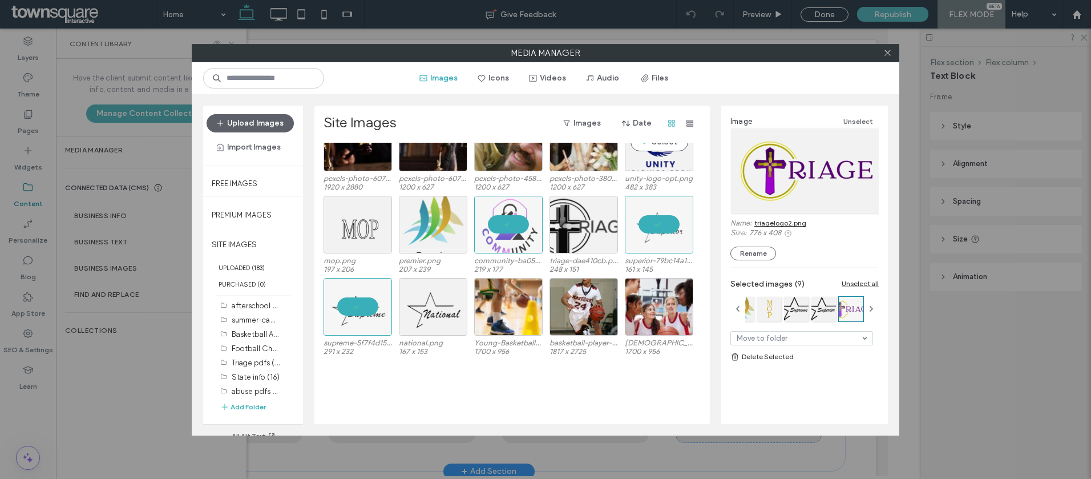
scroll to position [531, 0]
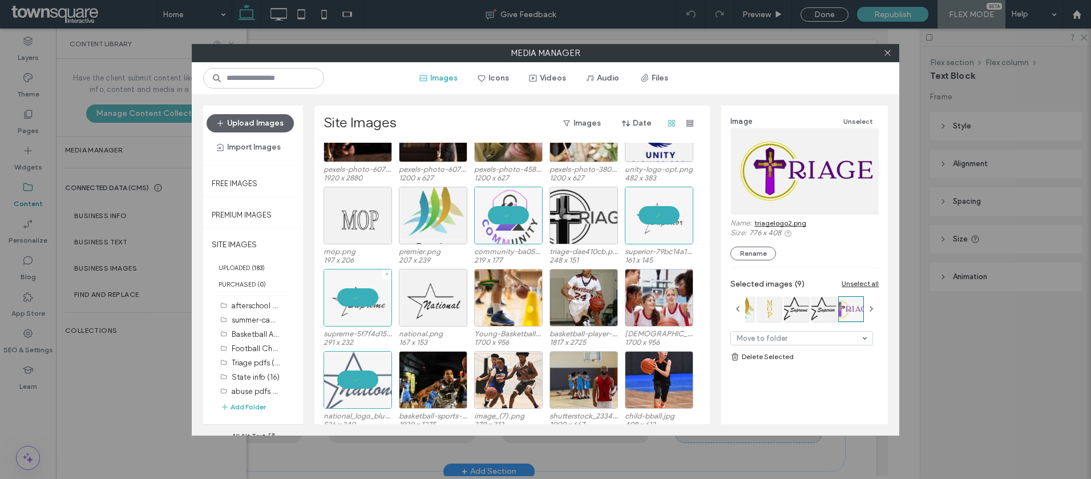
click at [358, 307] on div at bounding box center [358, 298] width 68 height 58
click at [669, 220] on div at bounding box center [659, 216] width 68 height 58
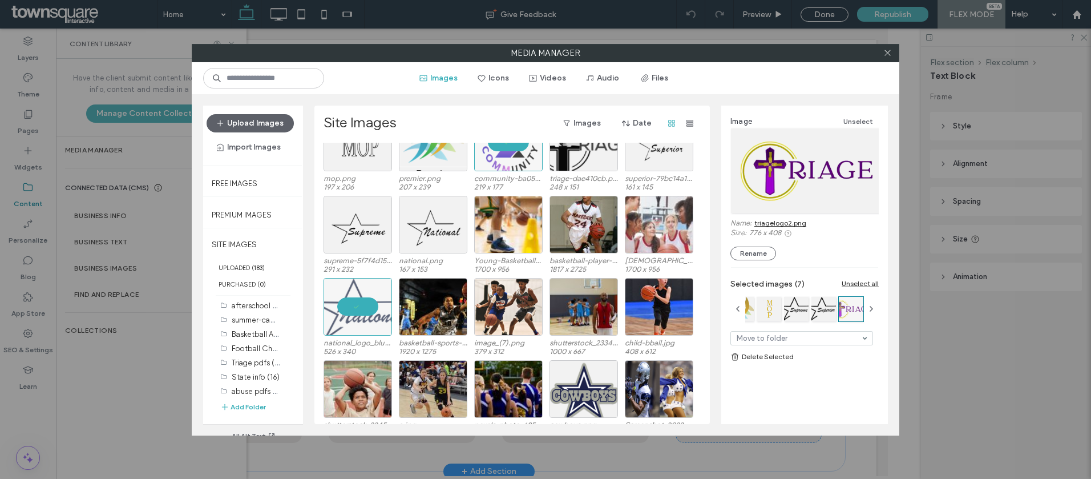
scroll to position [536, 0]
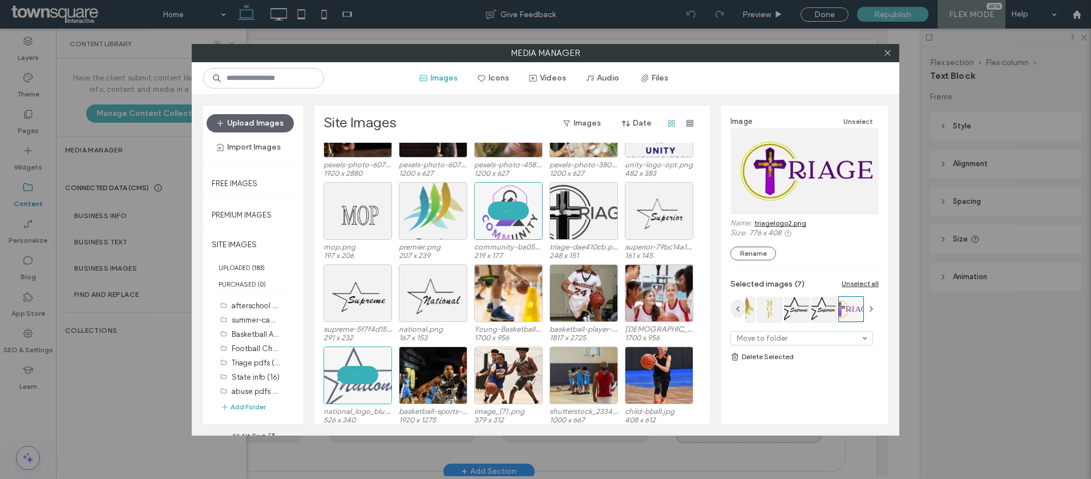
click at [740, 309] on icon "button" at bounding box center [738, 308] width 9 height 9
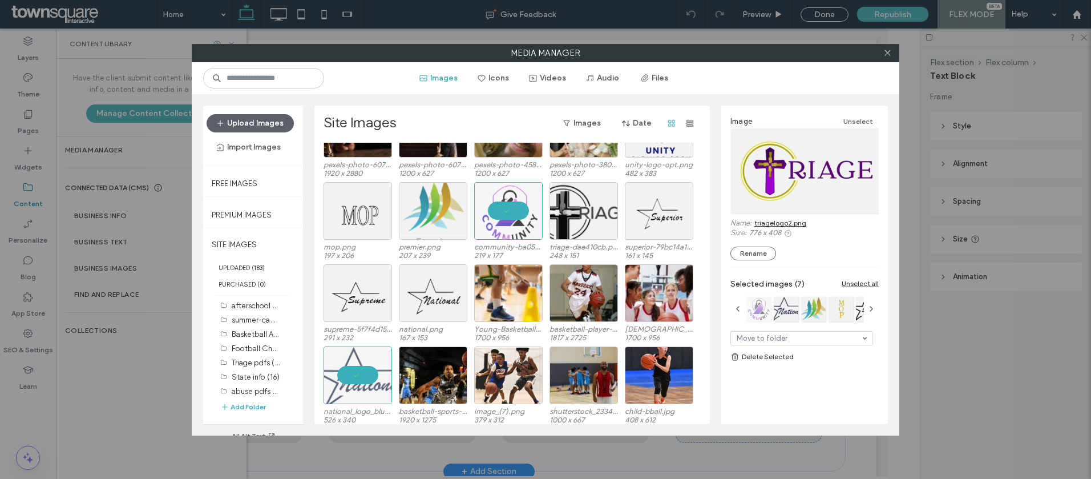
click at [767, 310] on div at bounding box center [759, 309] width 25 height 25
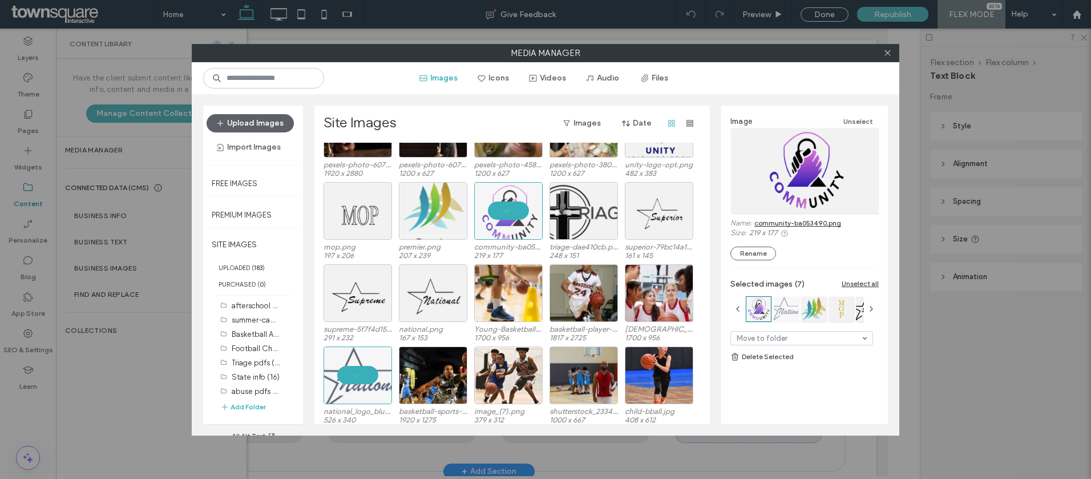
click at [787, 310] on div at bounding box center [786, 309] width 25 height 25
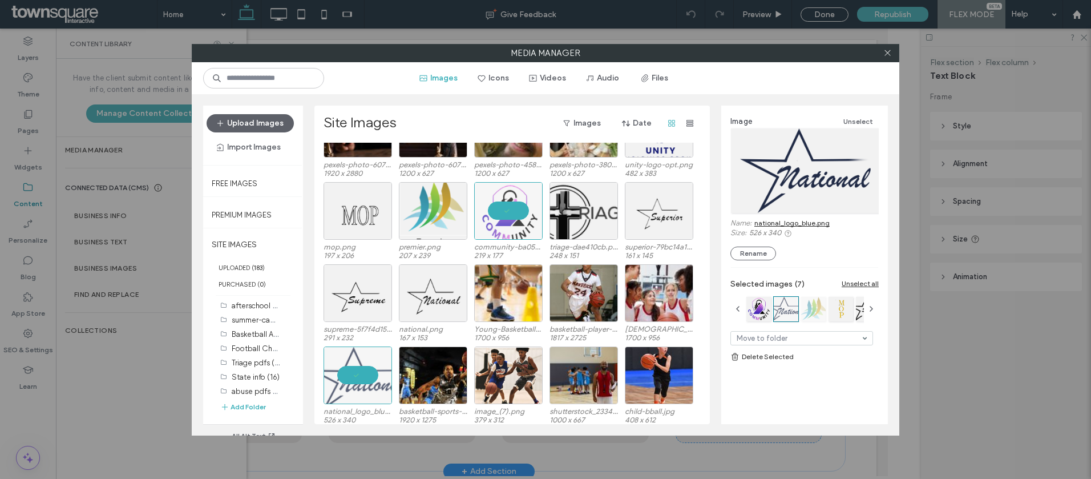
click at [815, 317] on div at bounding box center [813, 309] width 25 height 25
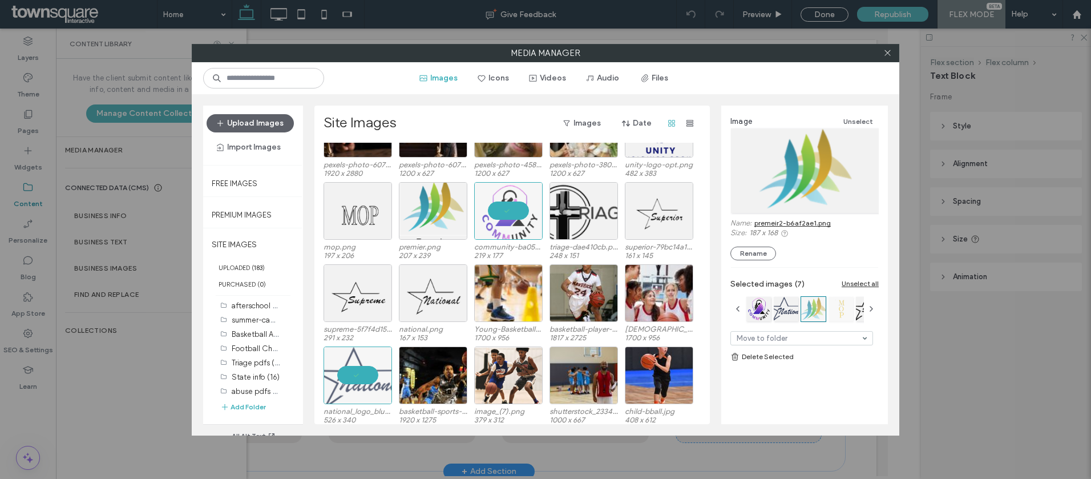
click at [843, 313] on div at bounding box center [841, 309] width 25 height 25
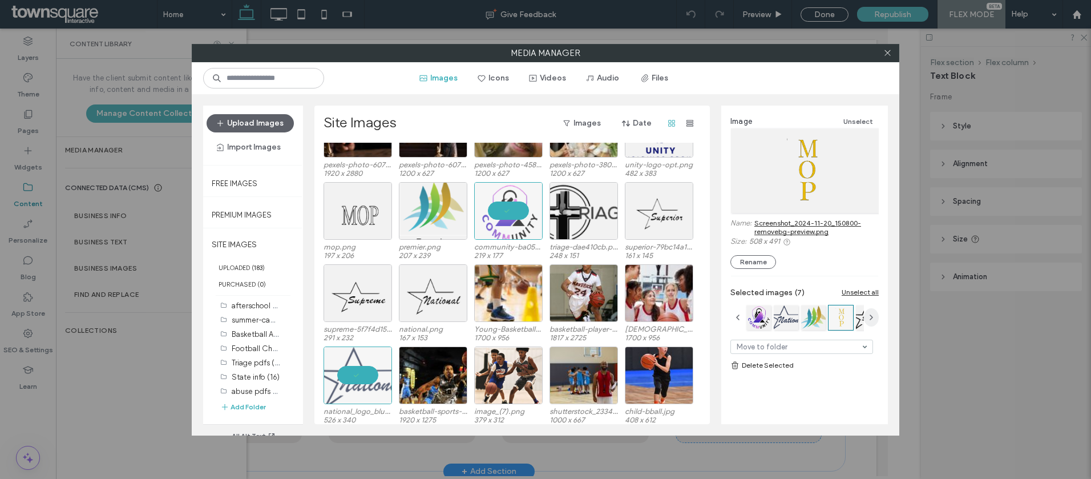
click at [872, 320] on icon "button" at bounding box center [871, 317] width 9 height 9
click at [840, 317] on div at bounding box center [841, 317] width 25 height 25
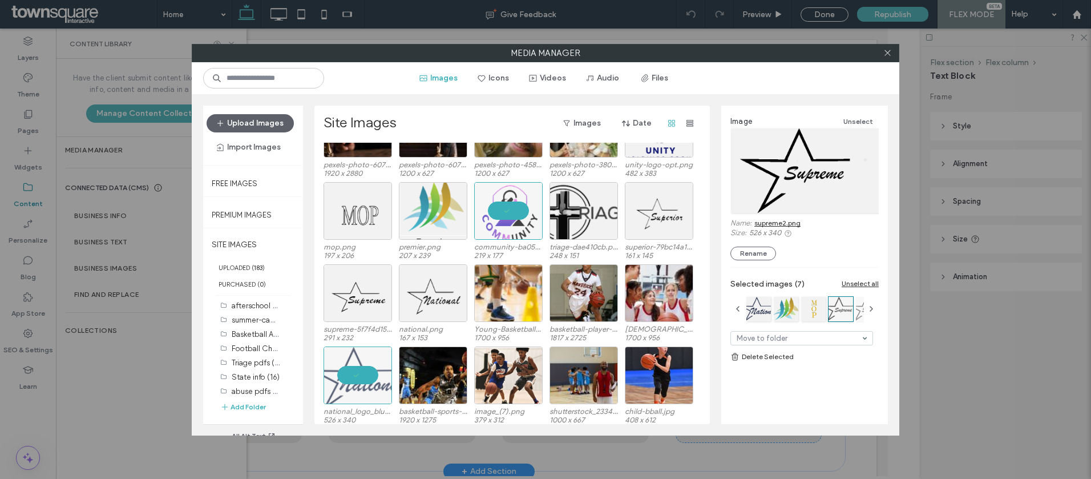
click at [860, 308] on div at bounding box center [868, 309] width 25 height 25
click at [876, 307] on icon "button" at bounding box center [871, 308] width 9 height 9
click at [856, 313] on div at bounding box center [853, 309] width 25 height 25
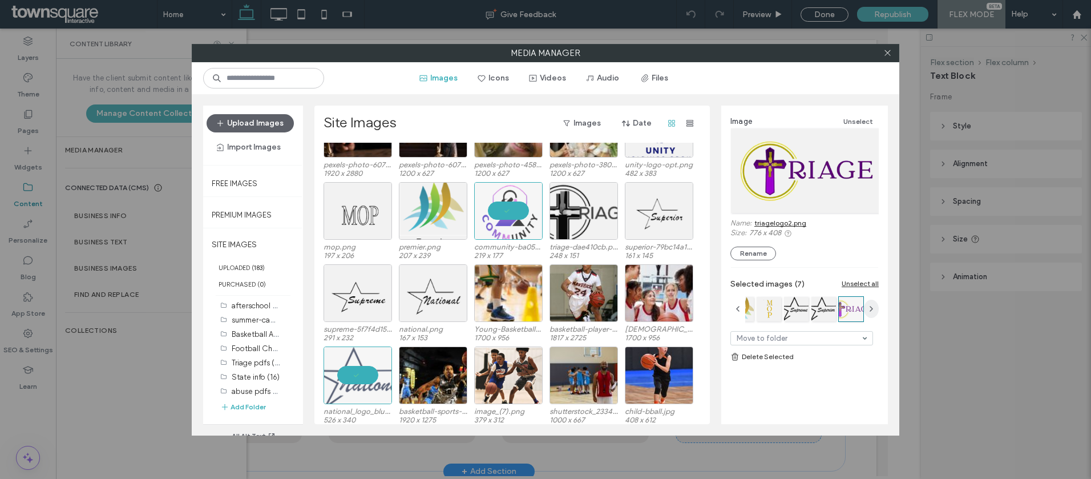
click at [869, 305] on icon "button" at bounding box center [871, 308] width 9 height 9
click at [890, 53] on icon at bounding box center [888, 53] width 9 height 9
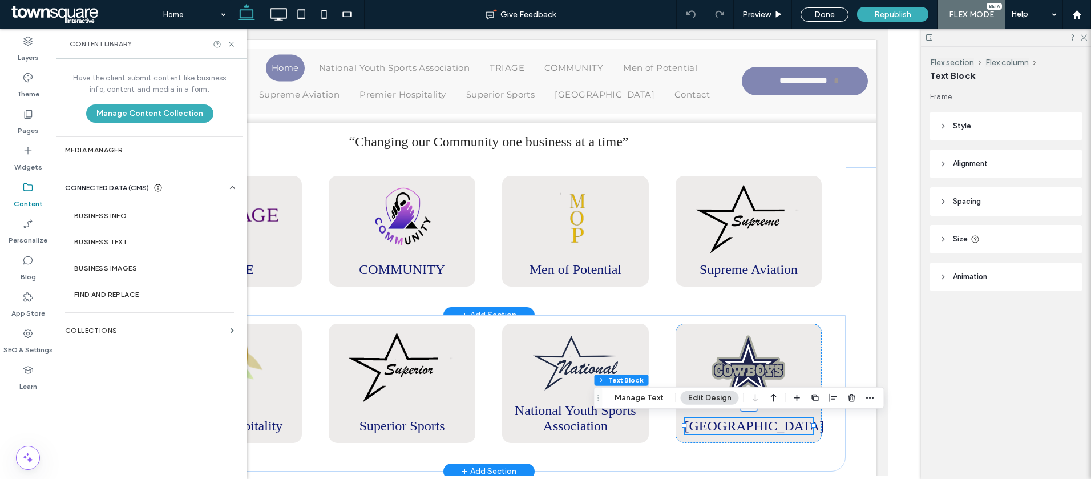
click at [231, 49] on div "Content Library" at bounding box center [151, 44] width 191 height 30
click at [144, 158] on section "Media Manager" at bounding box center [149, 150] width 187 height 26
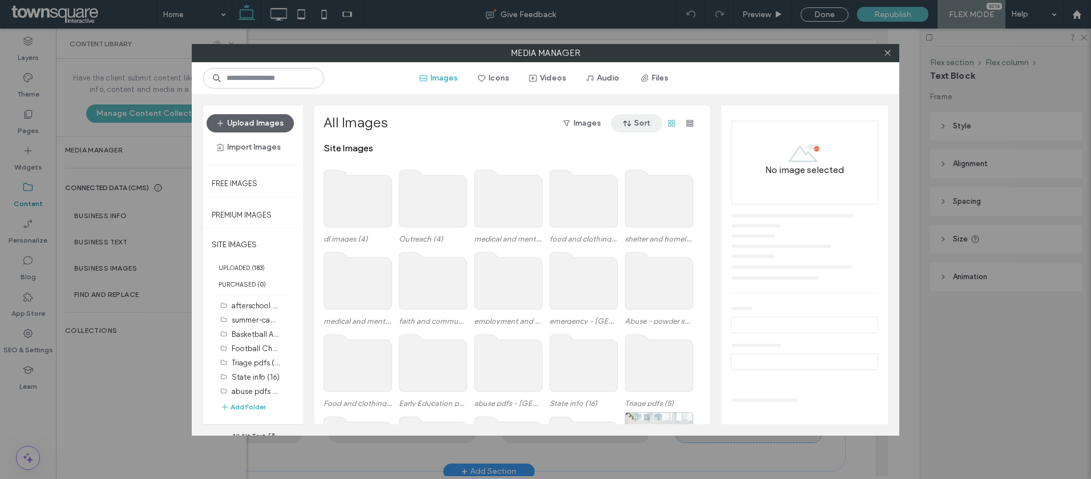
click at [636, 119] on button "Sort" at bounding box center [636, 123] width 51 height 18
click at [632, 177] on span "Date (Old to New)" at bounding box center [611, 174] width 63 height 11
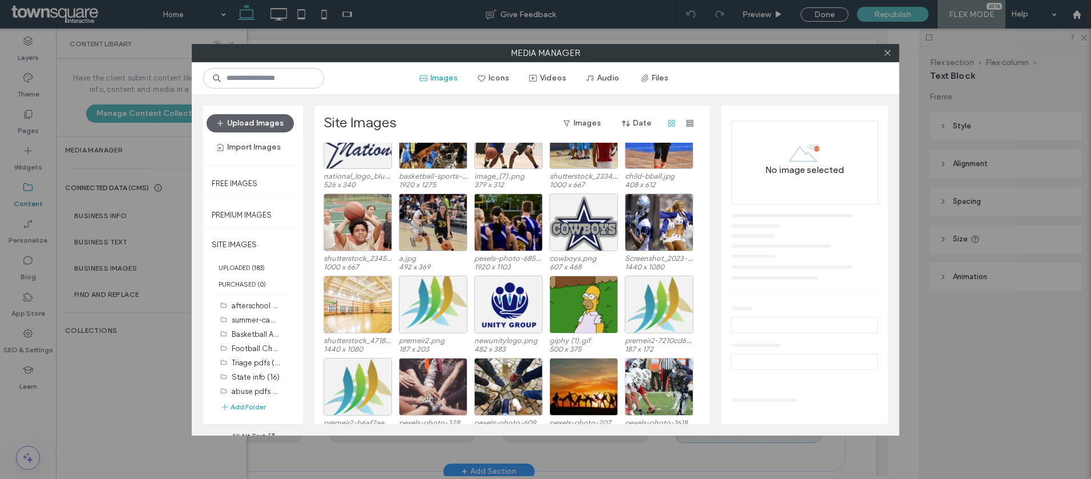
scroll to position [768, 0]
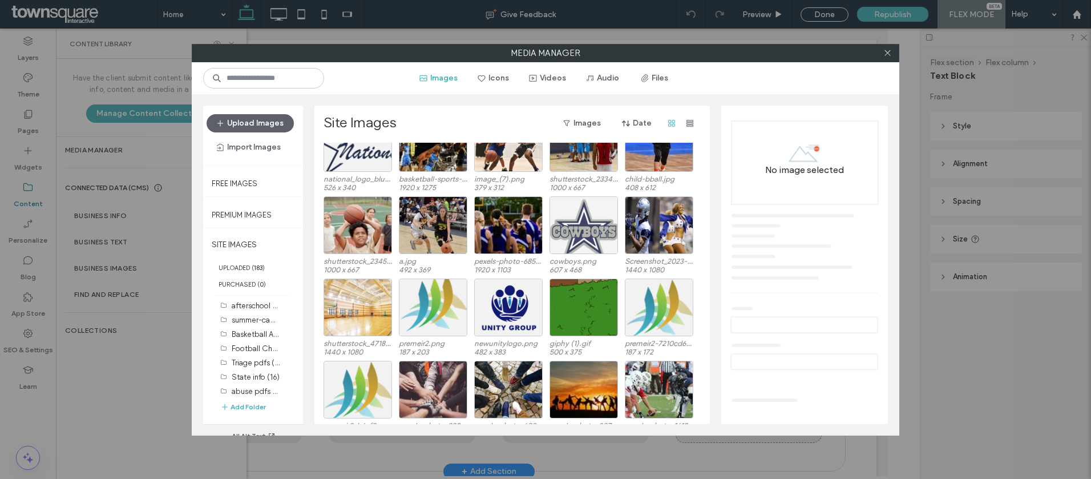
click at [585, 243] on div at bounding box center [584, 225] width 68 height 58
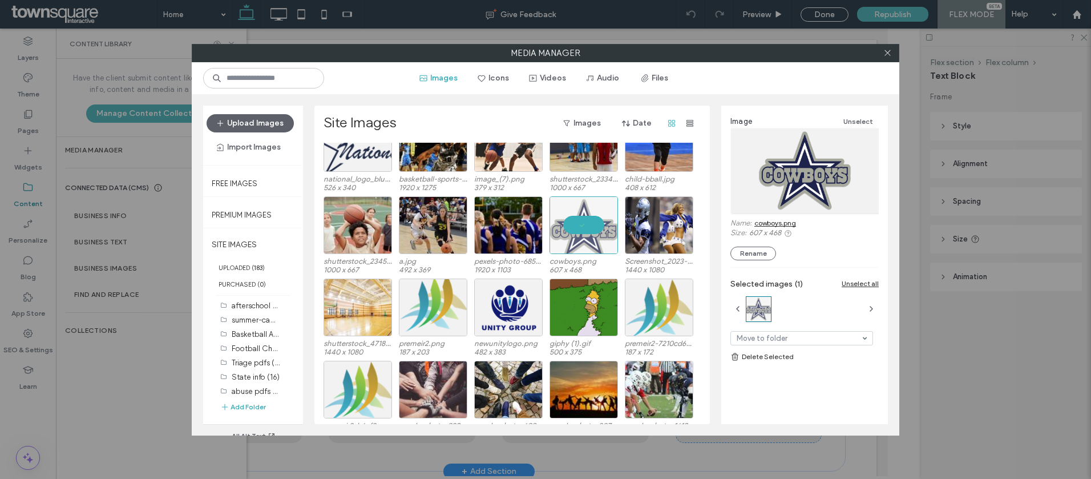
click at [776, 221] on link "cowboys.png" at bounding box center [776, 223] width 42 height 9
click at [886, 58] on span at bounding box center [888, 53] width 9 height 17
